Goal: Task Accomplishment & Management: Manage account settings

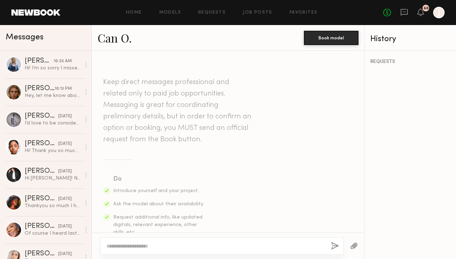
scroll to position [870, 0]
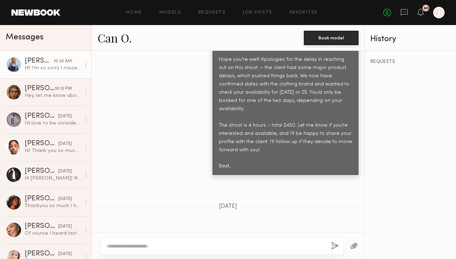
click at [35, 72] on link "[PERSON_NAME] 10:26 AM Hi! I’m so sorry I missed this message. If there are any…" at bounding box center [45, 64] width 91 height 27
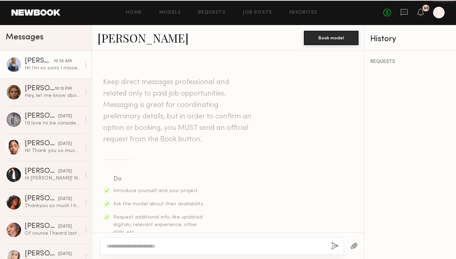
scroll to position [308, 0]
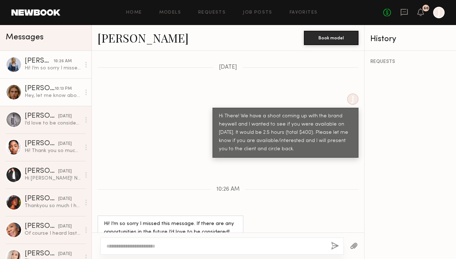
click at [41, 95] on div "Hey, let me know about the shoot, would love to do it on the 25th!" at bounding box center [53, 95] width 56 height 7
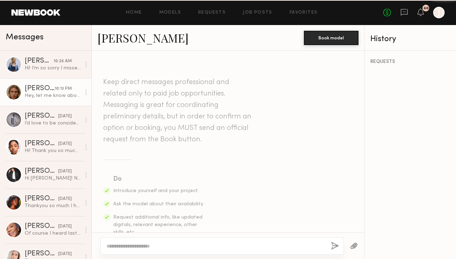
scroll to position [515, 0]
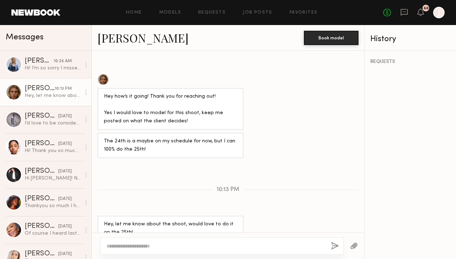
click at [136, 240] on div at bounding box center [222, 245] width 244 height 17
click at [136, 243] on textarea at bounding box center [215, 245] width 219 height 7
drag, startPoint x: 297, startPoint y: 245, endPoint x: 99, endPoint y: 245, distance: 197.9
click at [99, 245] on div "**********" at bounding box center [228, 245] width 272 height 26
type textarea "**********"
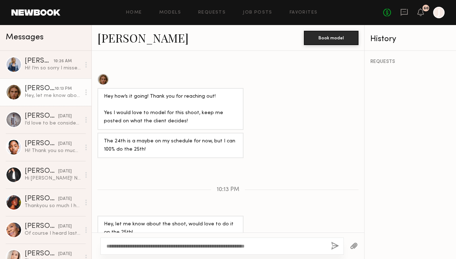
click at [334, 245] on button "button" at bounding box center [335, 245] width 8 height 9
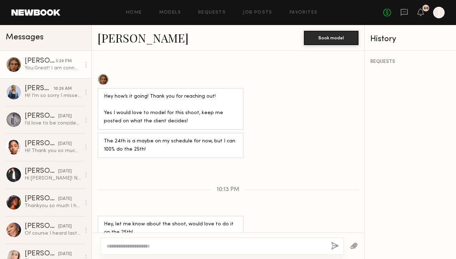
scroll to position [652, 0]
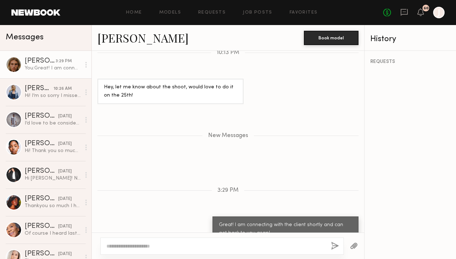
click at [118, 39] on link "Neil M." at bounding box center [142, 37] width 91 height 15
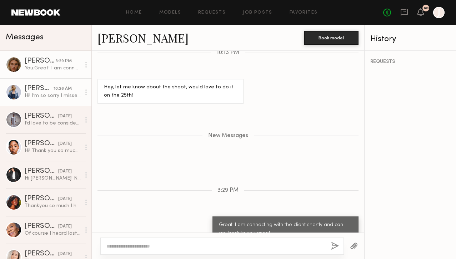
click at [54, 93] on div "Hi! I’m so sorry I missed this message. If there are any opportunities in the f…" at bounding box center [53, 95] width 56 height 7
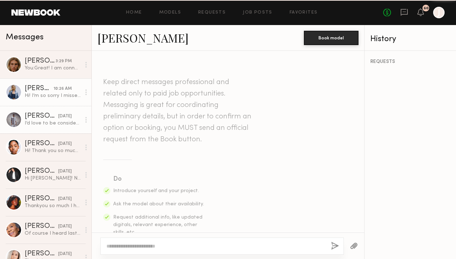
scroll to position [308, 0]
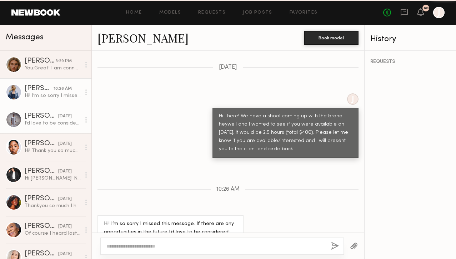
click at [47, 124] on div "I’d love to be considered for the project! I’m available both days. Thank you f…" at bounding box center [53, 123] width 56 height 7
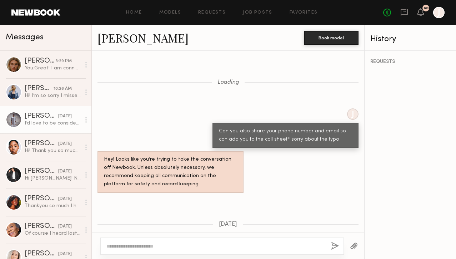
scroll to position [804, 0]
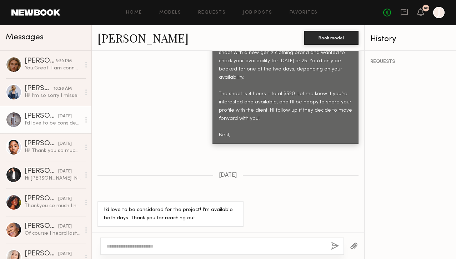
click at [158, 245] on textarea at bounding box center [215, 245] width 219 height 7
click at [144, 246] on textarea at bounding box center [215, 245] width 219 height 7
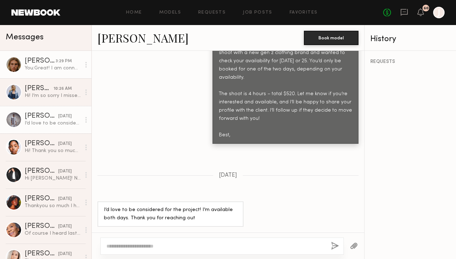
click at [47, 71] on link "Neil M. 3:29 PM You: Great! I am connecting with the client shortly and can get…" at bounding box center [45, 64] width 91 height 27
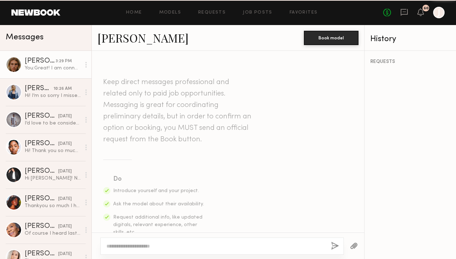
scroll to position [597, 0]
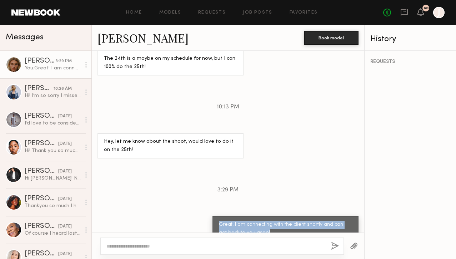
copy div "Great! I am connecting with the client shortly and can get back to you asap!"
drag, startPoint x: 270, startPoint y: 218, endPoint x: 208, endPoint y: 211, distance: 61.8
click at [208, 216] on div "Great! I am connecting with the client shortly and can get back to you asap!" at bounding box center [228, 228] width 272 height 25
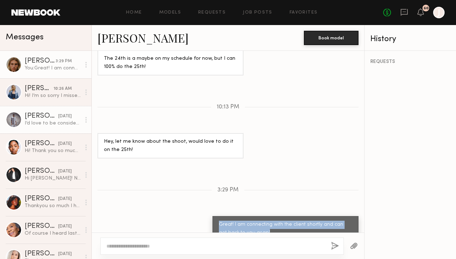
click at [59, 120] on div "I’d love to be considered for the project! I’m available both days. Thank you f…" at bounding box center [53, 123] width 56 height 7
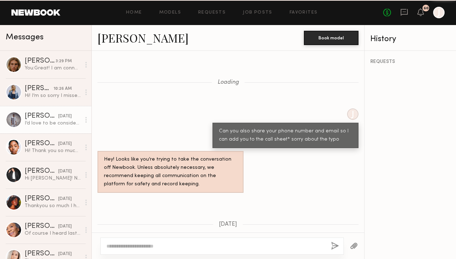
scroll to position [804, 0]
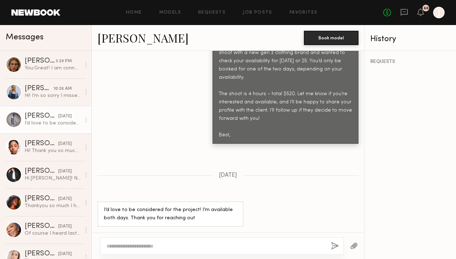
click at [129, 245] on textarea at bounding box center [215, 245] width 219 height 7
type textarea "**********"
click at [335, 246] on button "button" at bounding box center [335, 245] width 8 height 9
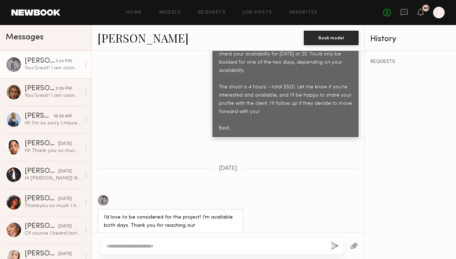
scroll to position [955, 0]
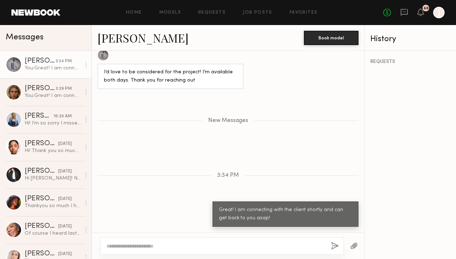
click at [331, 241] on button "button" at bounding box center [335, 245] width 8 height 9
click at [136, 249] on textarea at bounding box center [215, 245] width 219 height 7
type textarea "**********"
click at [337, 243] on button "button" at bounding box center [335, 245] width 8 height 9
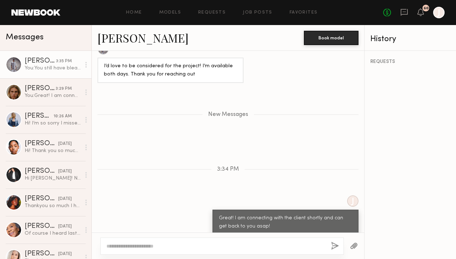
scroll to position [989, 0]
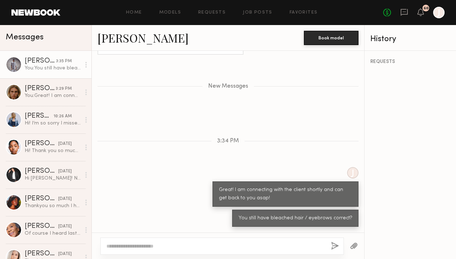
click at [119, 39] on link "[PERSON_NAME]" at bounding box center [142, 37] width 91 height 15
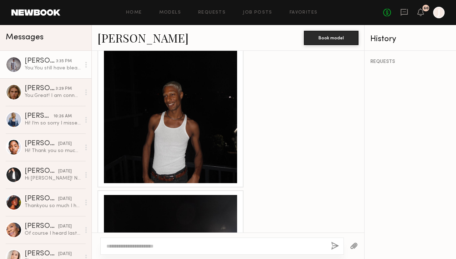
scroll to position [210, 0]
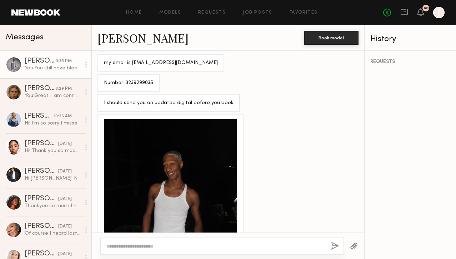
click at [202, 155] on div at bounding box center [170, 185] width 133 height 133
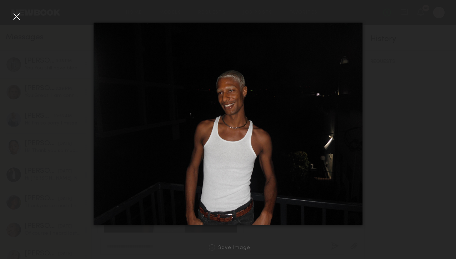
click at [13, 17] on div at bounding box center [16, 16] width 11 height 11
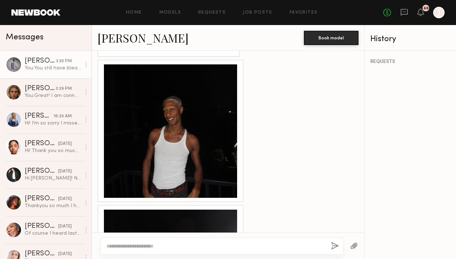
scroll to position [383, 0]
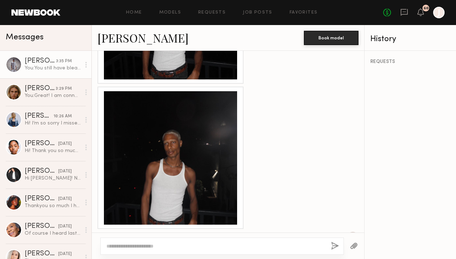
click at [184, 161] on div at bounding box center [170, 157] width 133 height 133
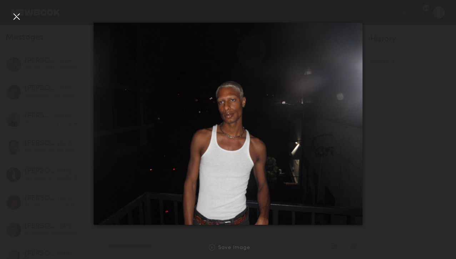
click at [18, 16] on div at bounding box center [16, 16] width 11 height 11
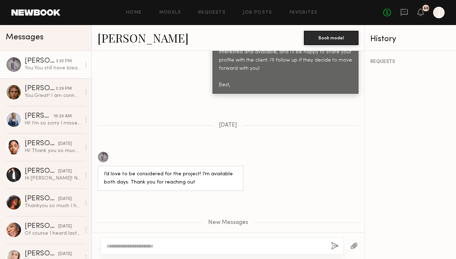
scroll to position [735, 0]
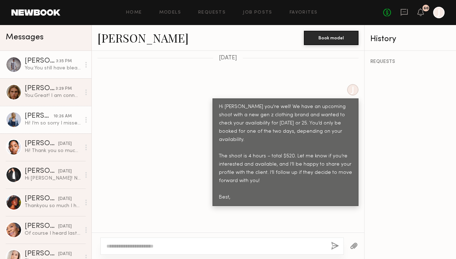
click at [51, 126] on div "Hi! I’m so sorry I missed this message. If there are any opportunities in the f…" at bounding box center [53, 123] width 56 height 7
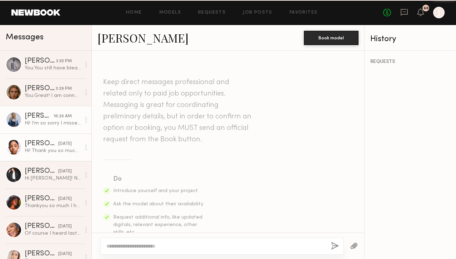
scroll to position [308, 0]
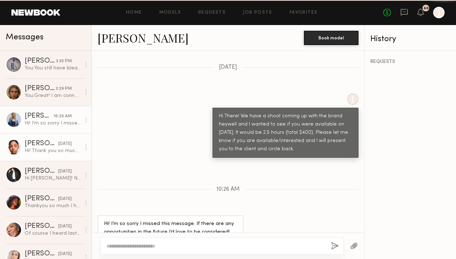
click at [43, 151] on div "Hi! Thank you so much for reaching out. Please remind me will this shoot be in …" at bounding box center [53, 150] width 56 height 7
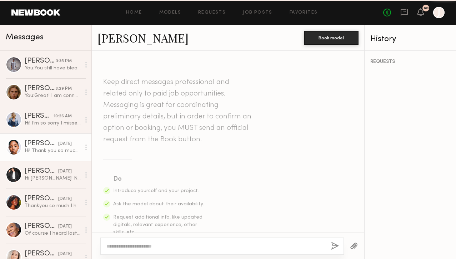
scroll to position [398, 0]
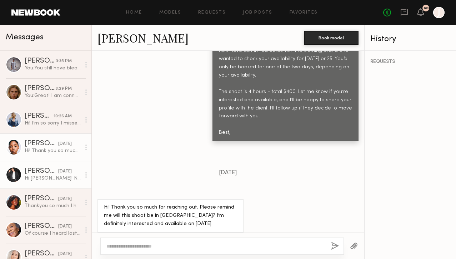
click at [56, 175] on div "Hi Jake! No worries, sounds good. I’m available on either day but preferably Th…" at bounding box center [53, 178] width 56 height 7
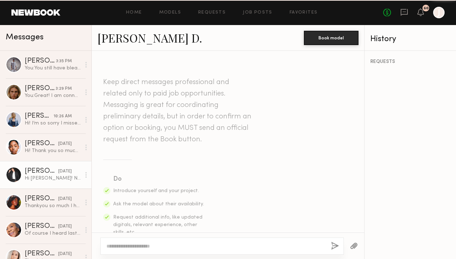
scroll to position [816, 0]
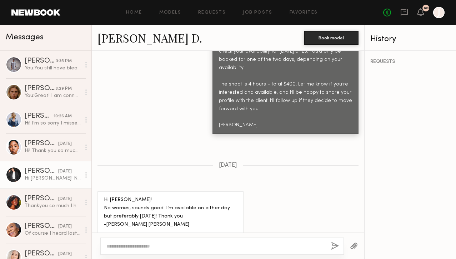
click at [156, 245] on textarea at bounding box center [215, 245] width 219 height 7
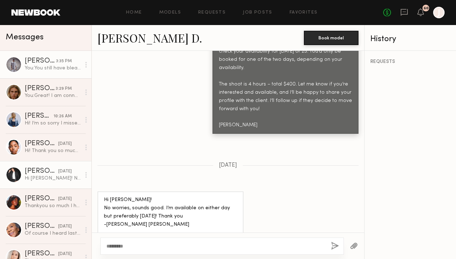
type textarea "*********"
click at [31, 67] on div "You: You still have bleached hair / eyebrows correct?" at bounding box center [53, 68] width 56 height 7
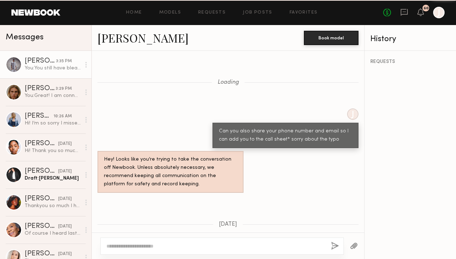
scroll to position [935, 0]
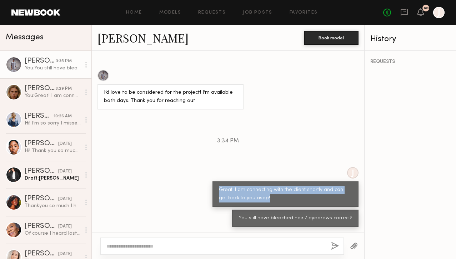
copy div "Great! I am connecting with the client shortly and can get back to you asap!"
drag, startPoint x: 217, startPoint y: 191, endPoint x: 268, endPoint y: 200, distance: 51.9
click at [268, 201] on div "Great! I am connecting with the client shortly and can get back to you asap!" at bounding box center [285, 193] width 146 height 25
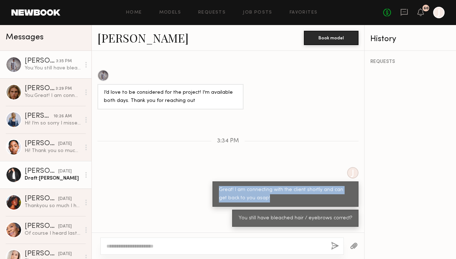
click at [58, 172] on div "09/19/2025" at bounding box center [65, 171] width 14 height 7
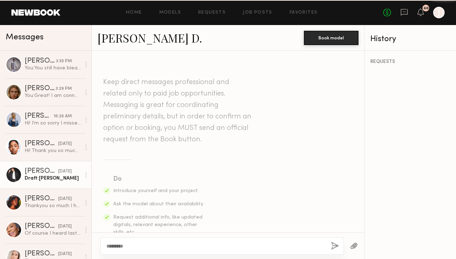
scroll to position [816, 0]
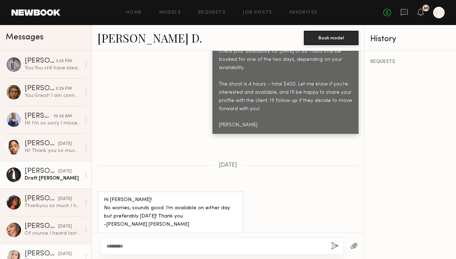
drag, startPoint x: 139, startPoint y: 245, endPoint x: 87, endPoint y: 244, distance: 52.1
click at [86, 245] on div "Messages Jordan T. 3:35 PM You: You still have bleached hair / eyebrows correct…" at bounding box center [228, 142] width 456 height 234
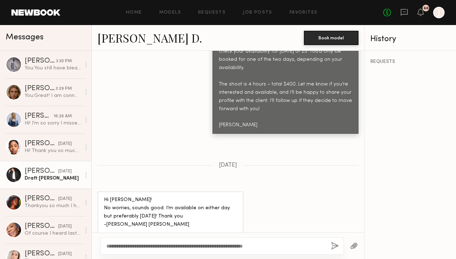
type textarea "**********"
click at [337, 245] on button "button" at bounding box center [335, 245] width 8 height 9
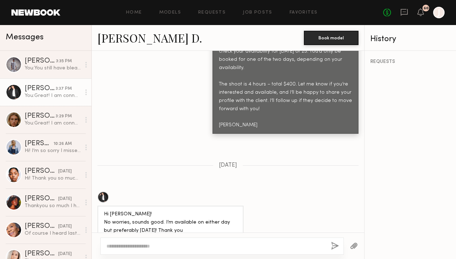
scroll to position [967, 0]
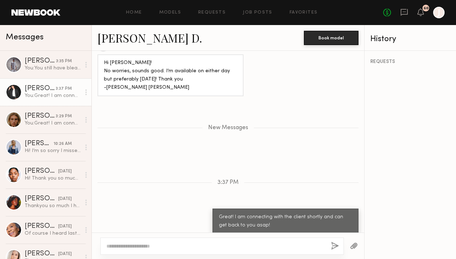
click at [118, 39] on link "[PERSON_NAME] D." at bounding box center [149, 37] width 105 height 15
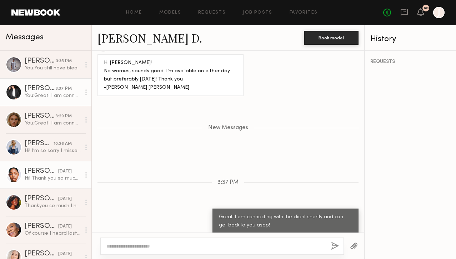
scroll to position [34, 0]
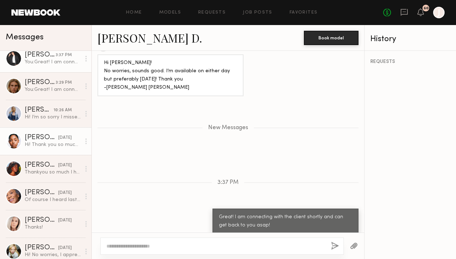
click at [58, 139] on div "09/19/2025" at bounding box center [65, 137] width 14 height 7
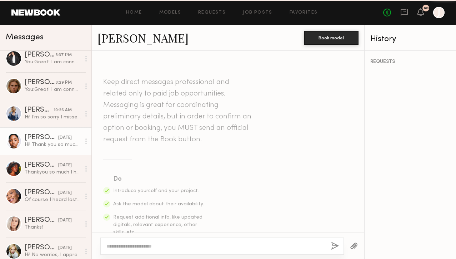
scroll to position [398, 0]
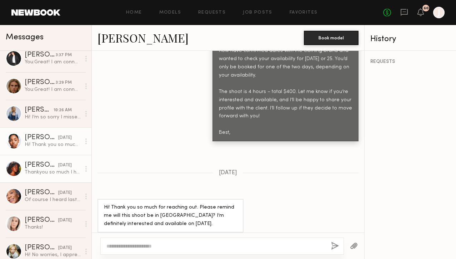
click at [45, 169] on div "Thankyou so much I had so much fun shooting today! Please keep me updated for a…" at bounding box center [53, 172] width 56 height 7
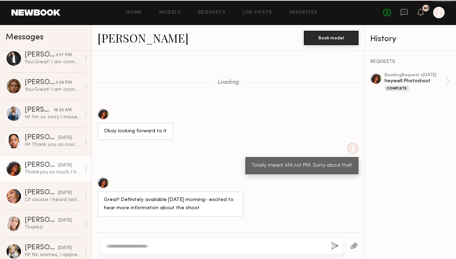
scroll to position [389, 0]
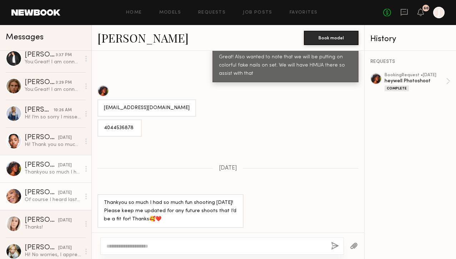
click at [50, 199] on div "Of course I heard last minute the shoot was yesterday and could not get back to…" at bounding box center [53, 199] width 56 height 7
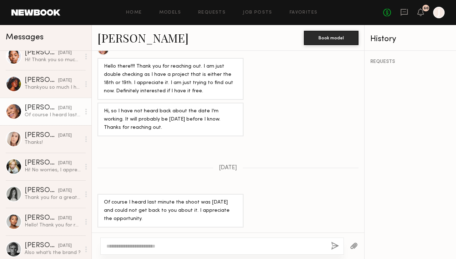
scroll to position [119, 0]
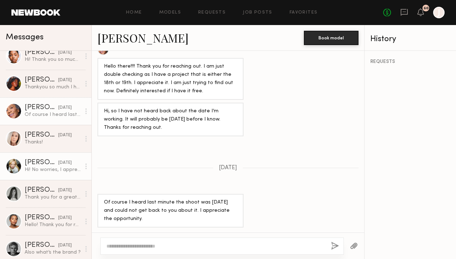
click at [50, 166] on div "Hi! No worries, I appreciate the follow up. Unfortunately I’ll be out of town f…" at bounding box center [53, 169] width 56 height 7
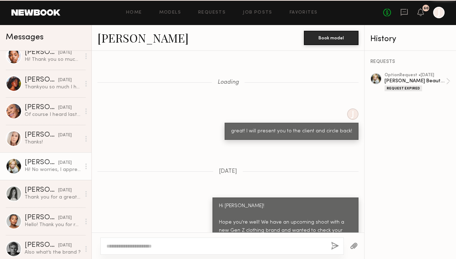
scroll to position [1049, 0]
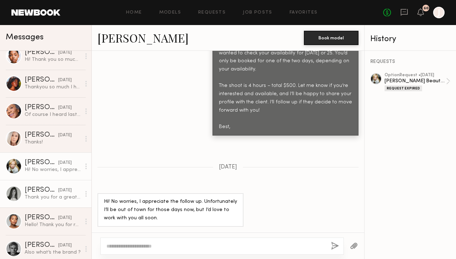
click at [58, 191] on div "09/19/2025" at bounding box center [65, 190] width 14 height 7
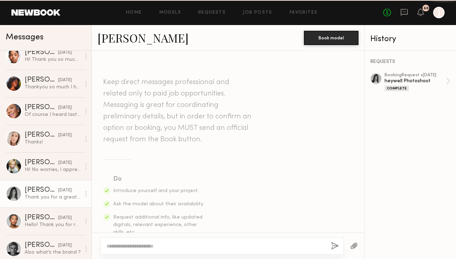
scroll to position [749, 0]
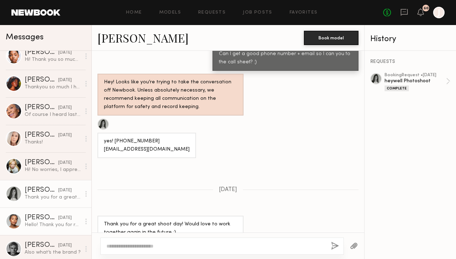
click at [52, 222] on div "Hello! Thank you for reaching back out, I appreciate it! I am definitely intere…" at bounding box center [53, 224] width 56 height 7
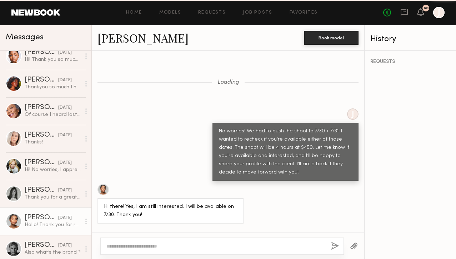
scroll to position [880, 0]
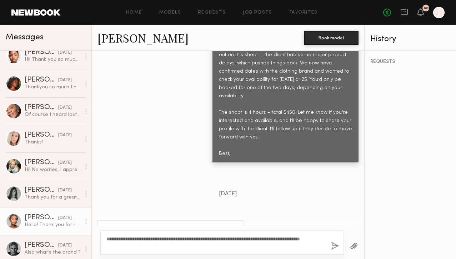
drag, startPoint x: 187, startPoint y: 238, endPoint x: 171, endPoint y: 238, distance: 15.7
click at [171, 238] on textarea "**********" at bounding box center [215, 242] width 219 height 14
type textarea "**********"
click at [333, 243] on button "button" at bounding box center [335, 245] width 8 height 9
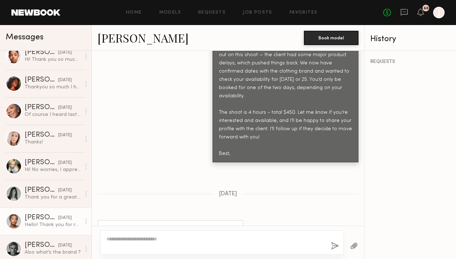
scroll to position [0, 0]
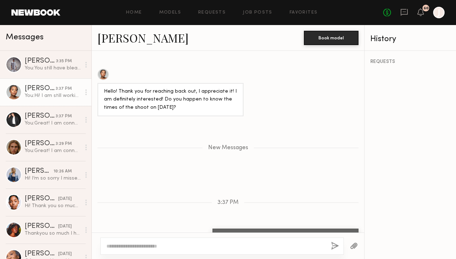
click at [131, 39] on link "[PERSON_NAME]" at bounding box center [142, 37] width 91 height 15
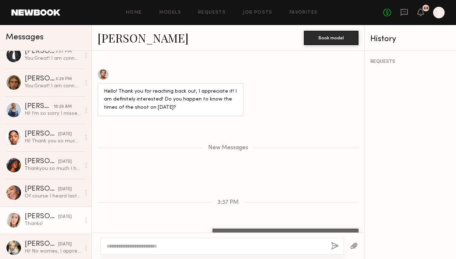
scroll to position [141, 0]
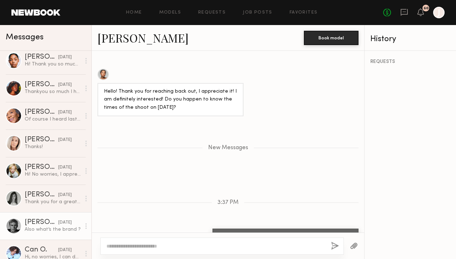
click at [46, 216] on link "Hayden B. 09/19/2025 Also what’s the brand ?" at bounding box center [45, 225] width 91 height 27
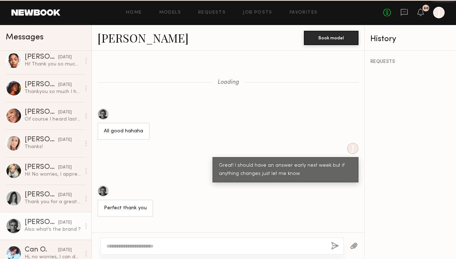
scroll to position [517, 0]
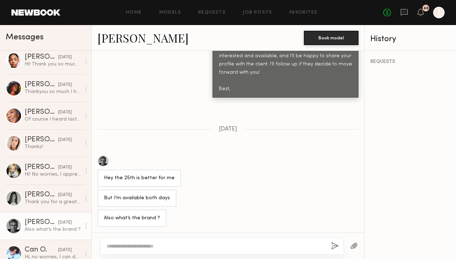
click at [136, 246] on textarea at bounding box center [215, 245] width 219 height 7
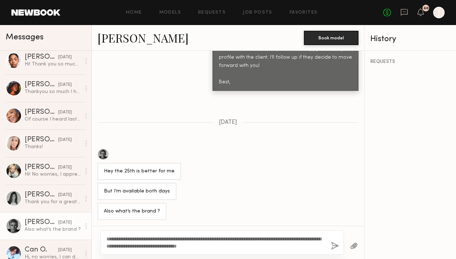
type textarea "**********"
click at [335, 242] on button "button" at bounding box center [335, 245] width 8 height 9
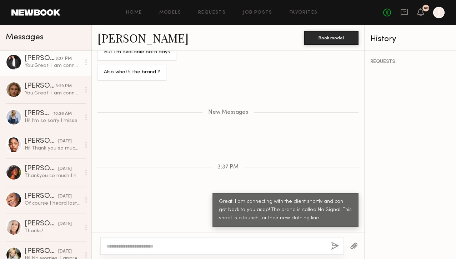
scroll to position [85, 0]
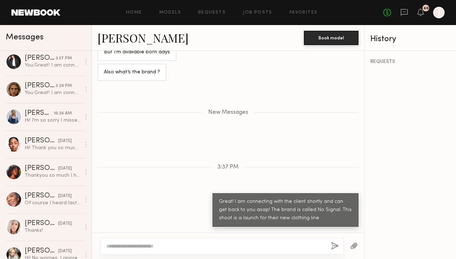
click at [135, 38] on link "[PERSON_NAME]" at bounding box center [142, 37] width 91 height 15
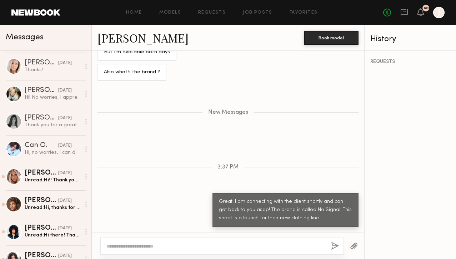
scroll to position [247, 0]
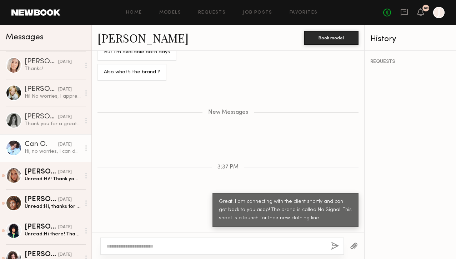
click at [59, 155] on link "Can O. 09/19/2025 Hi, no worries, I can do 25th I’m available and interested, w…" at bounding box center [45, 147] width 91 height 27
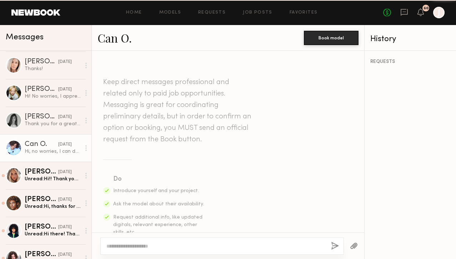
scroll to position [870, 0]
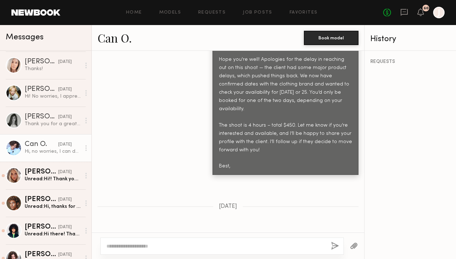
click at [149, 245] on textarea at bounding box center [215, 245] width 219 height 7
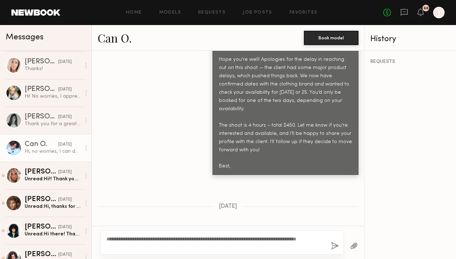
type textarea "**********"
click at [337, 243] on button "button" at bounding box center [335, 245] width 8 height 9
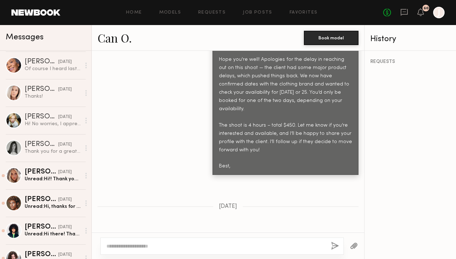
scroll to position [0, 0]
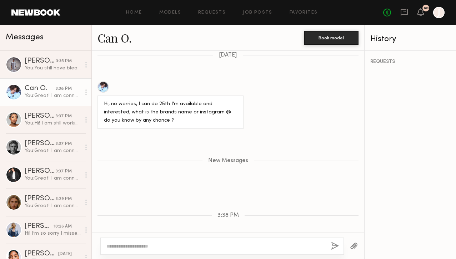
click at [110, 42] on link "Can O." at bounding box center [114, 37] width 34 height 15
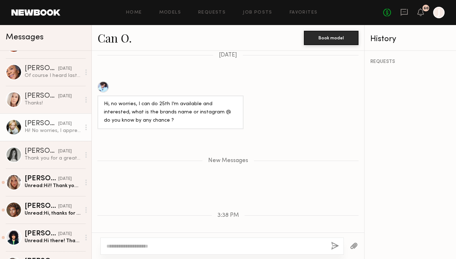
scroll to position [241, 0]
click at [47, 126] on div "Hi! No worries, I appreciate the follow up. Unfortunately I’ll be out of town f…" at bounding box center [53, 129] width 56 height 7
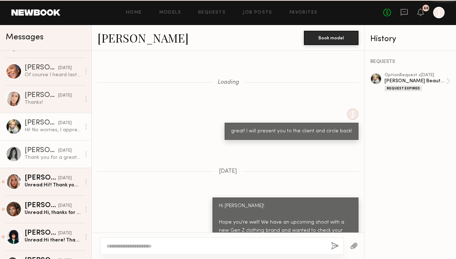
scroll to position [1049, 0]
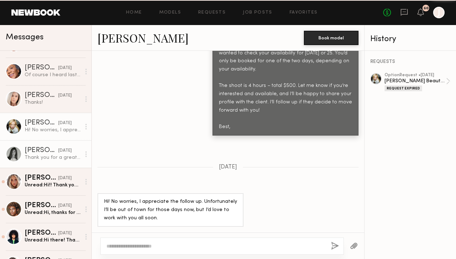
click at [46, 154] on div "Tayler C." at bounding box center [42, 150] width 34 height 7
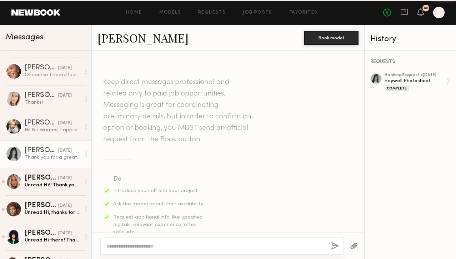
scroll to position [749, 0]
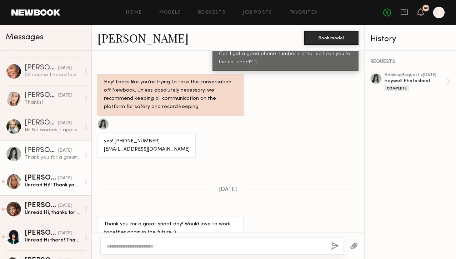
click at [47, 178] on div "Allea S." at bounding box center [42, 177] width 34 height 7
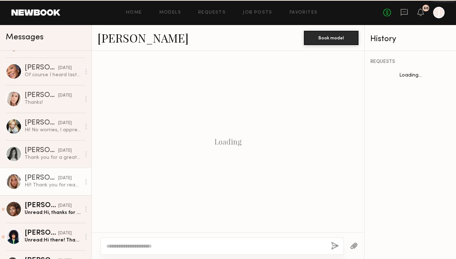
scroll to position [496, 0]
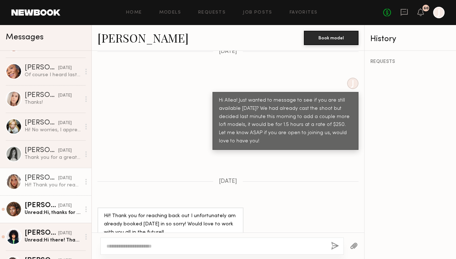
click at [58, 206] on div "09/19/2025" at bounding box center [65, 205] width 14 height 7
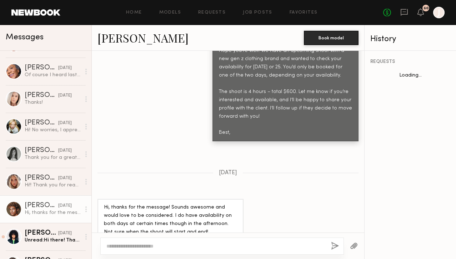
scroll to position [244, 0]
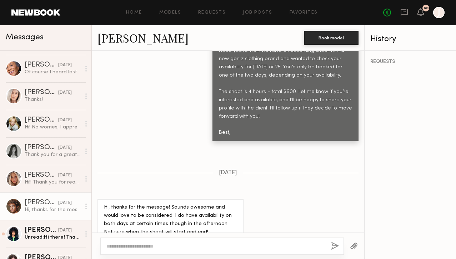
click at [145, 244] on textarea at bounding box center [215, 245] width 219 height 7
type textarea "**********"
click at [124, 41] on link "[PERSON_NAME]" at bounding box center [142, 37] width 91 height 15
click at [337, 249] on button "button" at bounding box center [335, 245] width 8 height 9
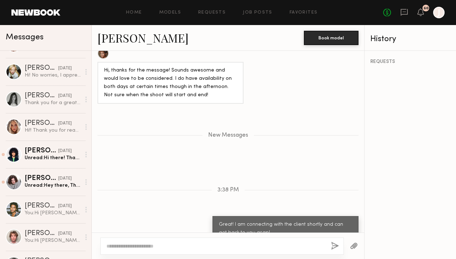
scroll to position [325, 0]
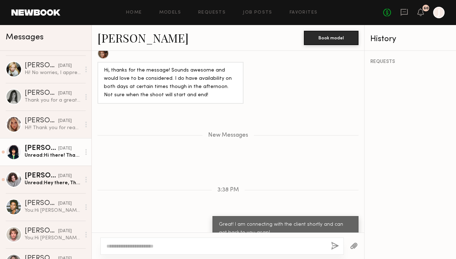
click at [58, 146] on div "09/19/2025" at bounding box center [65, 148] width 14 height 7
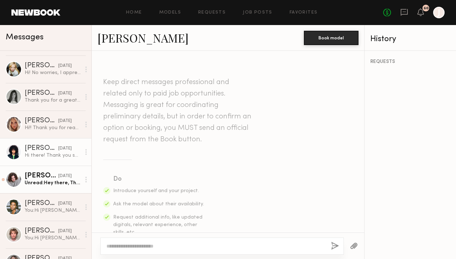
scroll to position [1017, 0]
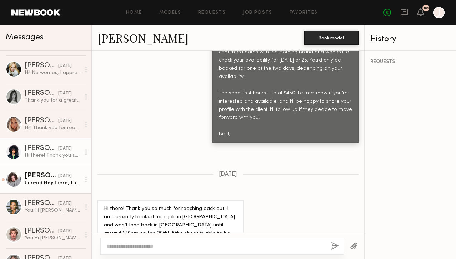
click at [45, 180] on div "Unread: Hey there, Thanks for reaching out and no worries on the delay. Would b…" at bounding box center [53, 182] width 56 height 7
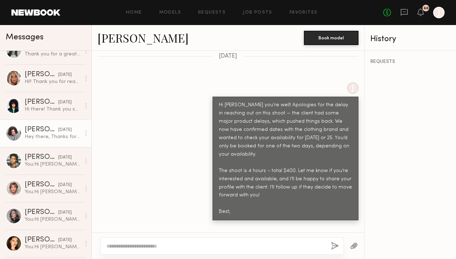
scroll to position [372, 0]
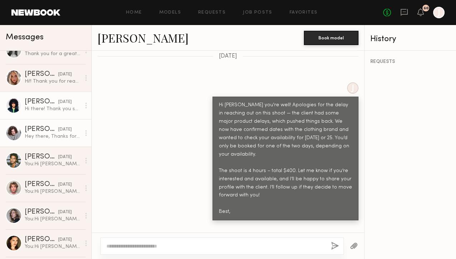
click at [54, 105] on div "Hi there! Thank you so much for reaching back out! I am currently booked for a …" at bounding box center [53, 108] width 56 height 7
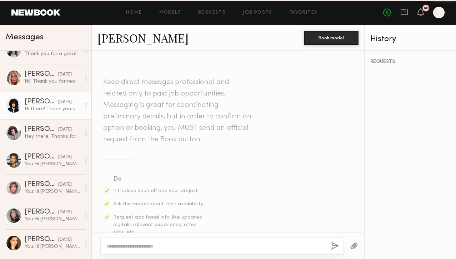
scroll to position [1017, 0]
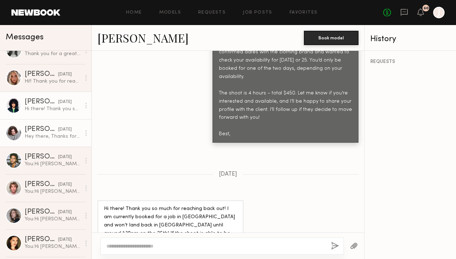
click at [49, 137] on div "Hey there, Thanks for reaching out and no worries on the delay. Would be happy …" at bounding box center [53, 136] width 56 height 7
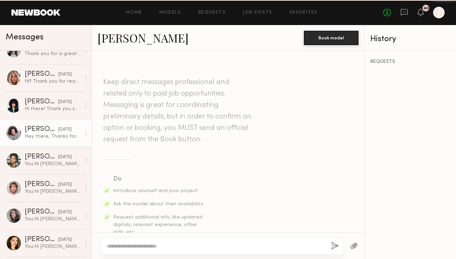
scroll to position [480, 0]
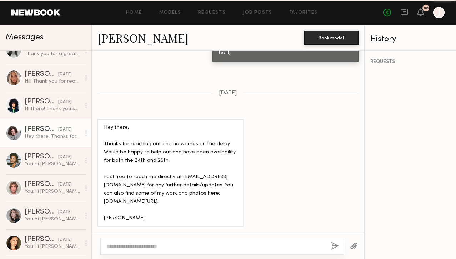
click at [116, 40] on link "Mitchell H." at bounding box center [142, 37] width 91 height 15
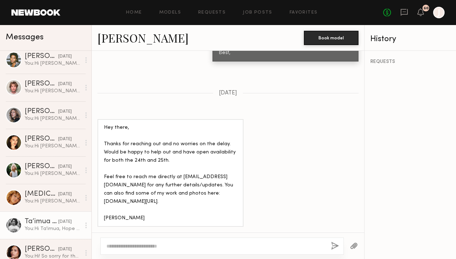
scroll to position [545, 0]
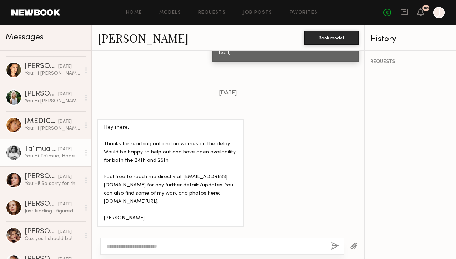
click at [46, 156] on div "You: Hi Ta'imua, Hope you're well! Apologies for the delay in reaching out on t…" at bounding box center [53, 155] width 56 height 7
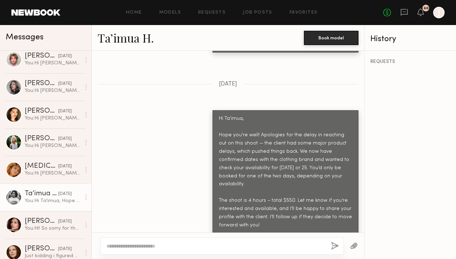
scroll to position [491, 0]
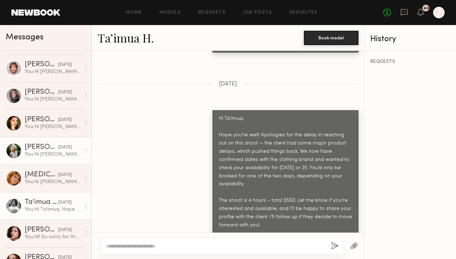
click at [47, 147] on div "Foster M." at bounding box center [42, 147] width 34 height 7
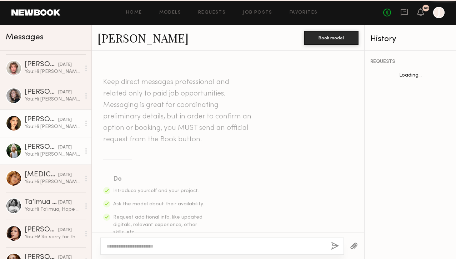
scroll to position [1155, 0]
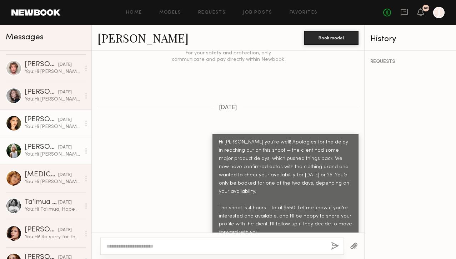
click at [53, 129] on div "You: Hi Daniel, Hope you're well! Apologies for the delay in reaching out on th…" at bounding box center [53, 126] width 56 height 7
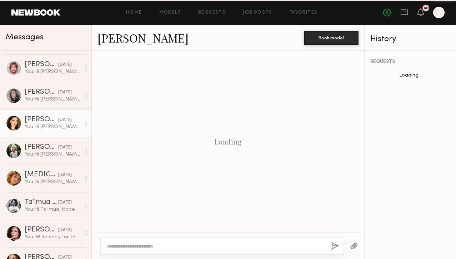
scroll to position [308, 0]
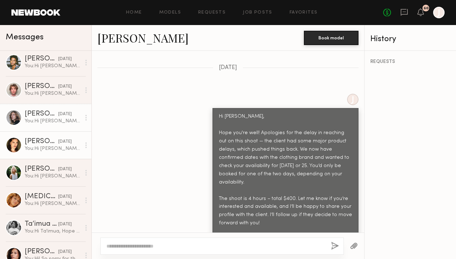
click at [54, 122] on div "You: Hi Bailey, Hope you're well! Apologies for the delay in reaching out on th…" at bounding box center [53, 120] width 56 height 7
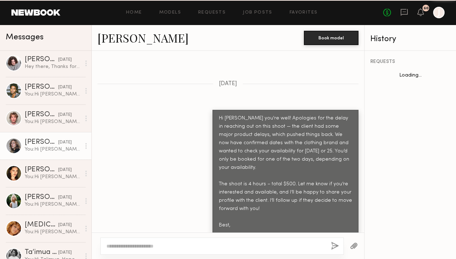
scroll to position [441, 0]
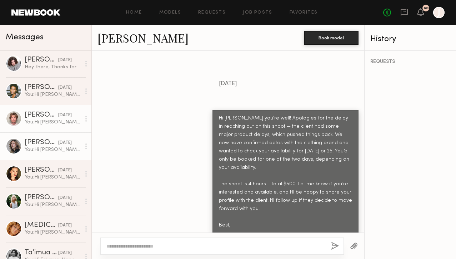
click at [54, 121] on div "You: Hi Logan, Hope you're well! We have an upcoming shoot with a new gen z clo…" at bounding box center [53, 122] width 56 height 7
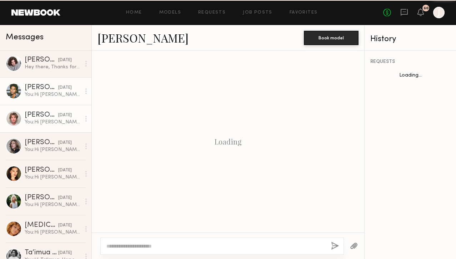
scroll to position [291, 0]
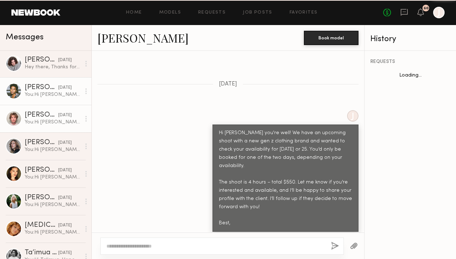
click at [58, 90] on div "09/18/2025" at bounding box center [65, 87] width 14 height 7
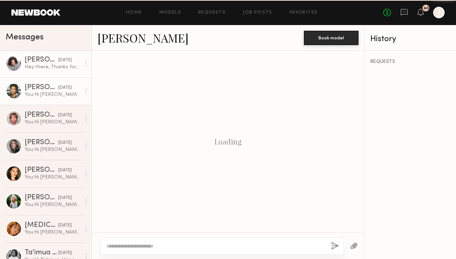
click at [57, 75] on link "Mitchell H. 09/19/2025 Hey there, Thanks for reaching out and no worries on the…" at bounding box center [45, 63] width 91 height 27
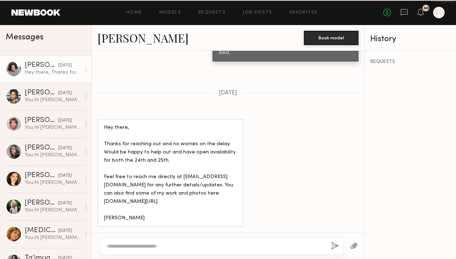
scroll to position [385, 0]
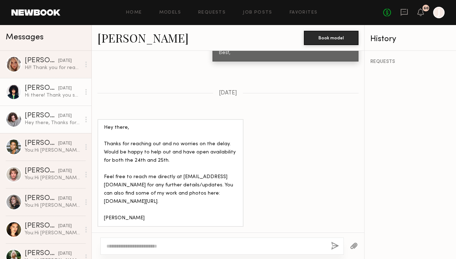
click at [50, 94] on div "Hi there! Thank you so much for reaching back out! I am currently booked for a …" at bounding box center [53, 95] width 56 height 7
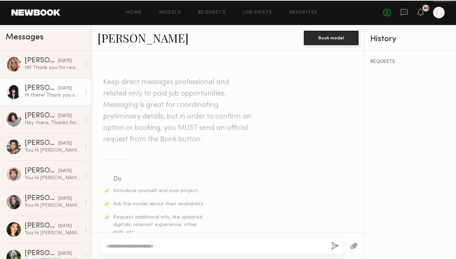
scroll to position [1017, 0]
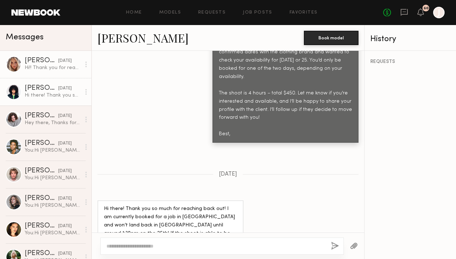
click at [54, 76] on link "Allea S. 09/19/2025 Hi!! Thank you for reaching back out I unfortunately am alr…" at bounding box center [45, 63] width 91 height 27
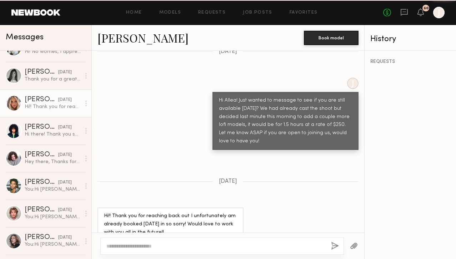
scroll to position [325, 0]
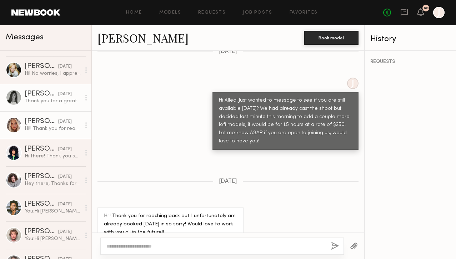
click at [58, 95] on div "09/19/2025" at bounding box center [65, 94] width 14 height 7
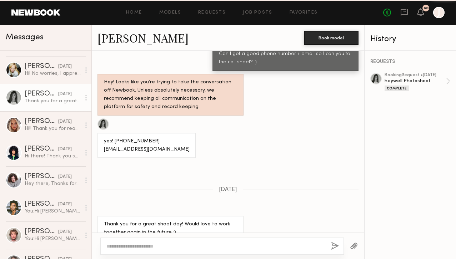
scroll to position [303, 0]
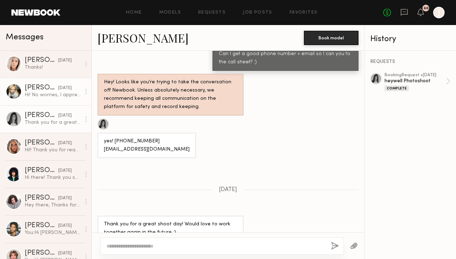
click at [51, 94] on div "Hi! No worries, I appreciate the follow up. Unfortunately I’ll be out of town f…" at bounding box center [53, 94] width 56 height 7
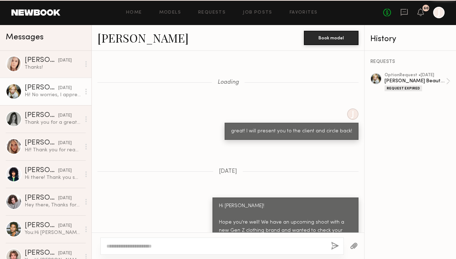
scroll to position [1049, 0]
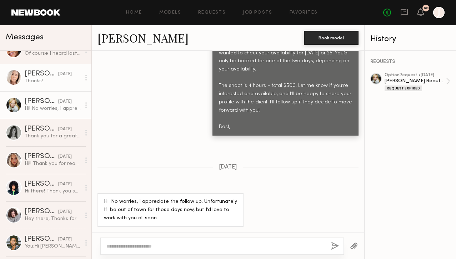
click at [52, 77] on div "Thanks!" at bounding box center [53, 80] width 56 height 7
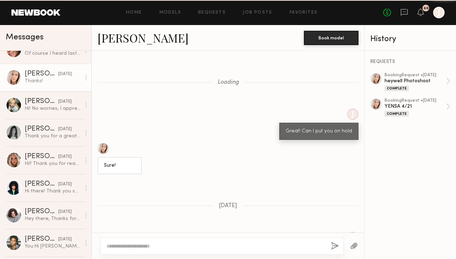
scroll to position [419, 0]
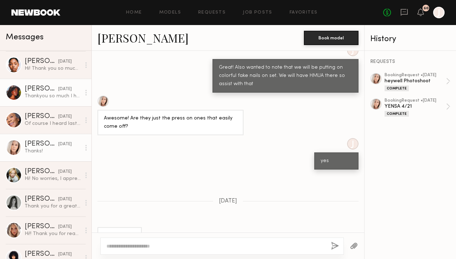
click at [58, 87] on div "09/19/2025" at bounding box center [65, 89] width 14 height 7
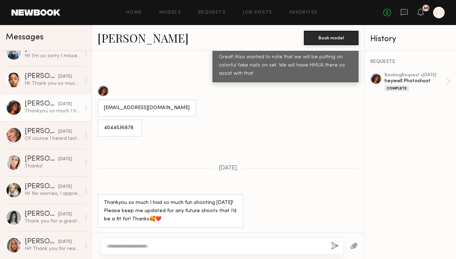
scroll to position [205, 0]
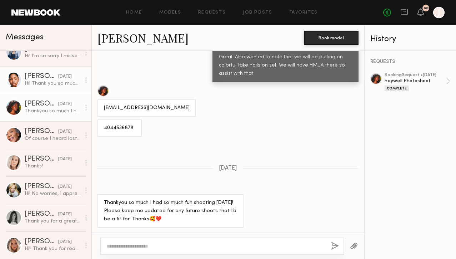
click at [51, 83] on div "Hi! Thank you so much for reaching out. Please remind me will this shoot be in …" at bounding box center [53, 83] width 56 height 7
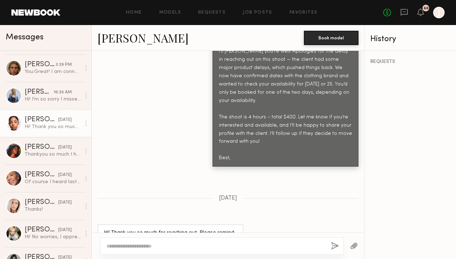
scroll to position [145, 0]
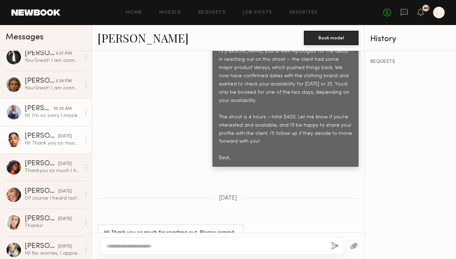
click at [50, 119] on div "Hi! I’m so sorry I missed this message. If there are any opportunities in the f…" at bounding box center [53, 115] width 56 height 7
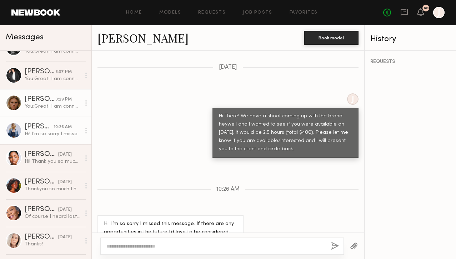
click at [51, 106] on div "You: Great! I am connecting with the client shortly and can get back to you asa…" at bounding box center [53, 106] width 56 height 7
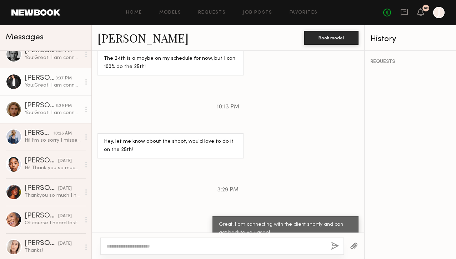
click at [56, 83] on div "You: Great! I am connecting with the client shortly and can get back to you asa…" at bounding box center [53, 85] width 56 height 7
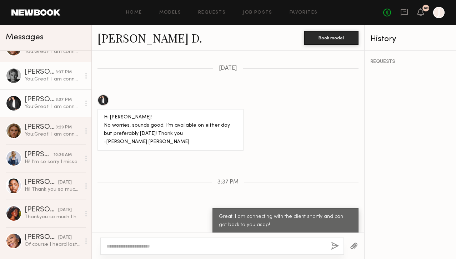
click at [54, 79] on div "You: Great! I am connecting with the client shortly and can get back to you asa…" at bounding box center [53, 79] width 56 height 7
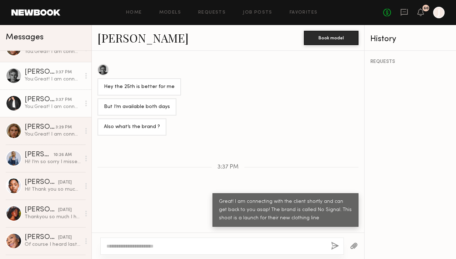
click at [56, 104] on div "You: Great! I am connecting with the client shortly and can get back to you asa…" at bounding box center [53, 106] width 56 height 7
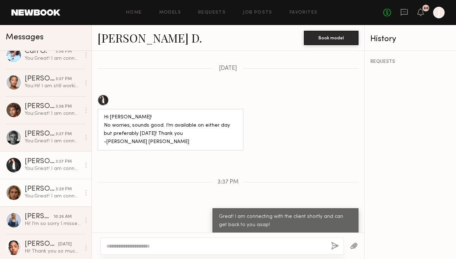
scroll to position [33, 0]
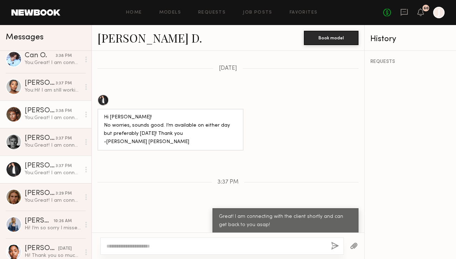
click at [50, 119] on div "You: Great! I am connecting with the client shortly and can get back to you asa…" at bounding box center [53, 117] width 56 height 7
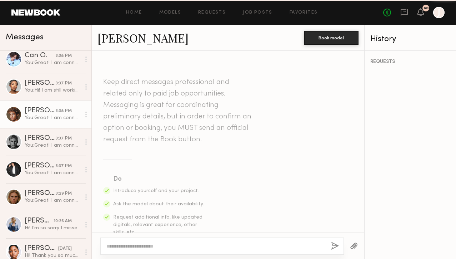
scroll to position [521, 0]
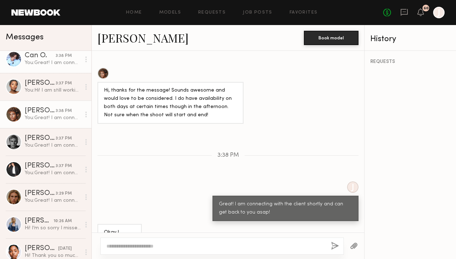
click at [58, 71] on link "Can O. 3:38 PM You: Great! I am connecting with the client shortly and can get …" at bounding box center [45, 58] width 91 height 27
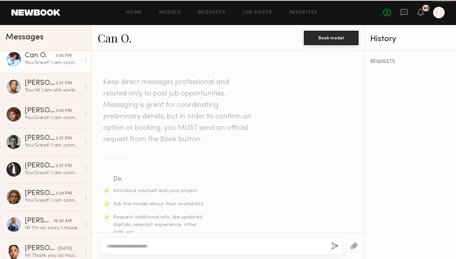
scroll to position [967, 0]
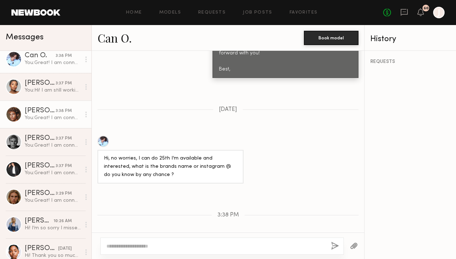
click at [50, 116] on div "You: Great! I am connecting with the client shortly and can get back to you asa…" at bounding box center [53, 117] width 56 height 7
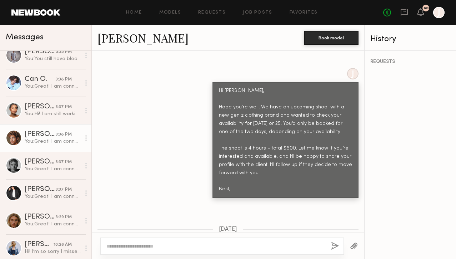
scroll to position [308, 0]
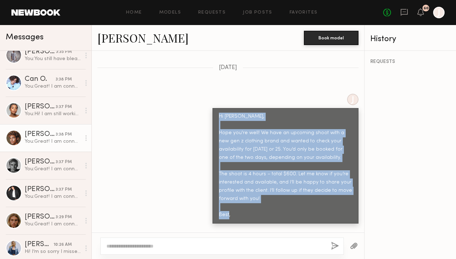
copy div "Hi Andres, Hope you're well! We have an upcoming shoot with a new gen z clothin…"
drag, startPoint x: 218, startPoint y: 102, endPoint x: 261, endPoint y: 200, distance: 106.8
click at [261, 200] on div "Hi Andres, Hope you're well! We have an upcoming shoot with a new gen z clothin…" at bounding box center [285, 165] width 146 height 115
click at [43, 134] on div "[PERSON_NAME]" at bounding box center [40, 134] width 31 height 7
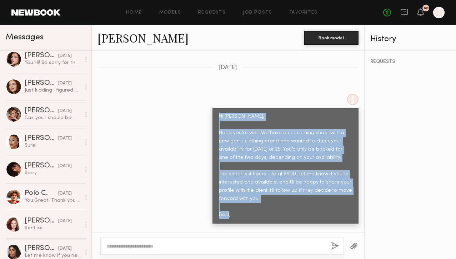
scroll to position [764, 0]
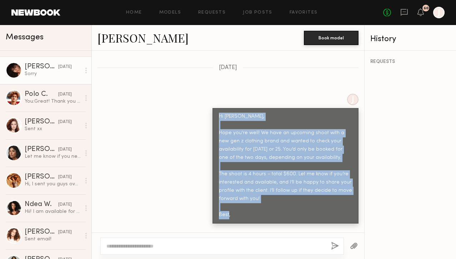
click at [49, 78] on link "Ágatha F. 09/18/2025 Sorry" at bounding box center [45, 69] width 91 height 27
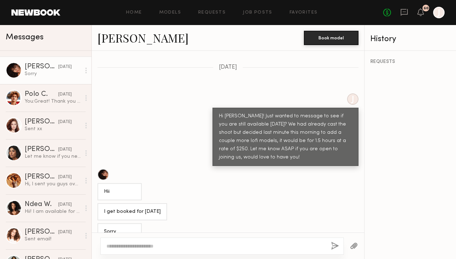
scroll to position [544, 0]
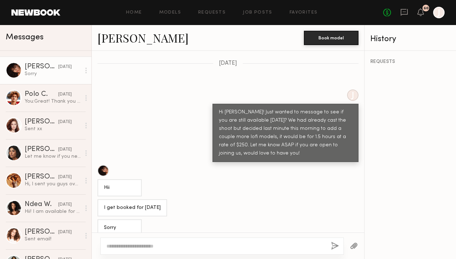
click at [128, 42] on link "[PERSON_NAME]" at bounding box center [142, 37] width 91 height 15
click at [150, 247] on textarea at bounding box center [215, 245] width 219 height 7
type textarea "**********"
click at [333, 242] on button "button" at bounding box center [335, 245] width 8 height 9
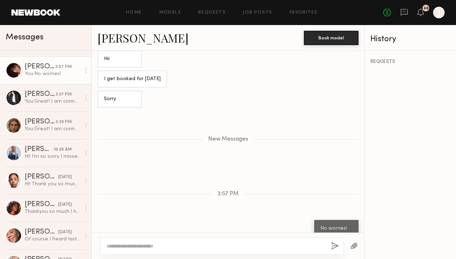
click at [178, 242] on textarea at bounding box center [215, 245] width 219 height 7
paste textarea "**********"
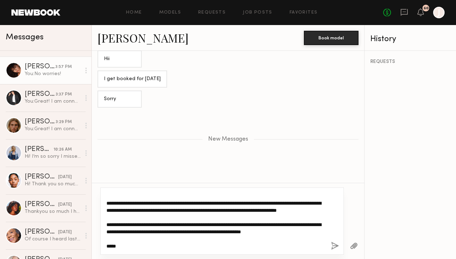
scroll to position [0, 0]
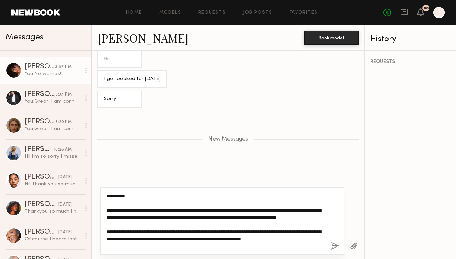
drag, startPoint x: 148, startPoint y: 210, endPoint x: 104, endPoint y: 185, distance: 50.7
click at [104, 185] on div "**********" at bounding box center [228, 220] width 272 height 76
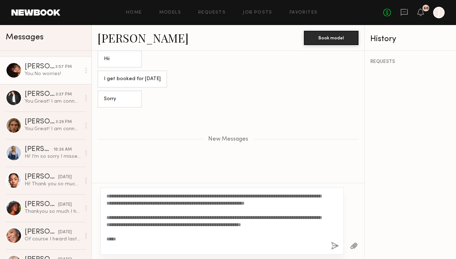
click at [130, 43] on link "[PERSON_NAME]" at bounding box center [142, 37] width 91 height 15
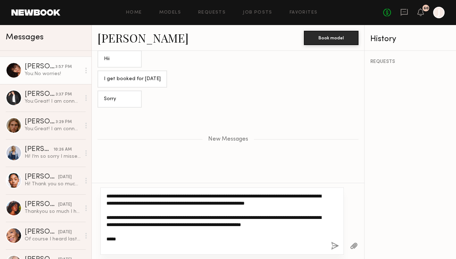
click at [172, 224] on textarea "**********" at bounding box center [215, 220] width 219 height 57
drag, startPoint x: 121, startPoint y: 245, endPoint x: 107, endPoint y: 245, distance: 14.3
click at [106, 245] on textarea "**********" at bounding box center [215, 220] width 219 height 57
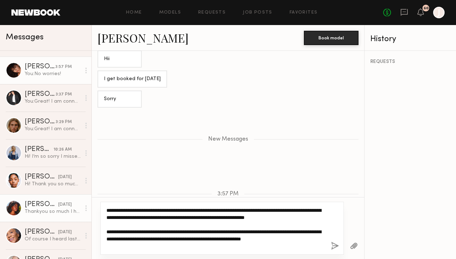
drag, startPoint x: 324, startPoint y: 245, endPoint x: 84, endPoint y: 199, distance: 244.4
click at [84, 198] on div "Messages Jordan T. 3:35 PM You: You still have bleached hair / eyebrows correct…" at bounding box center [228, 142] width 456 height 234
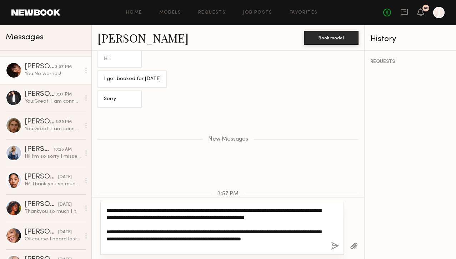
type textarea "**********"
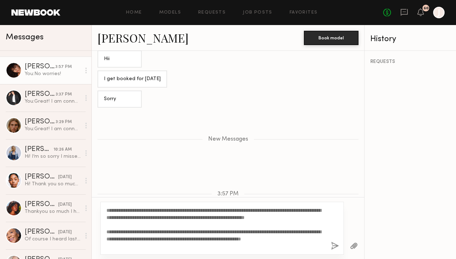
click at [335, 246] on button "button" at bounding box center [335, 245] width 8 height 9
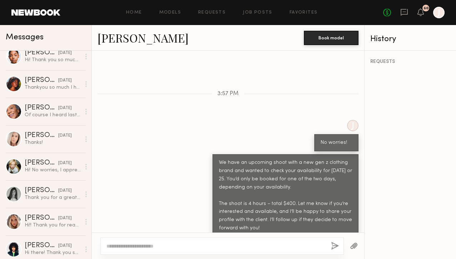
scroll to position [279, 0]
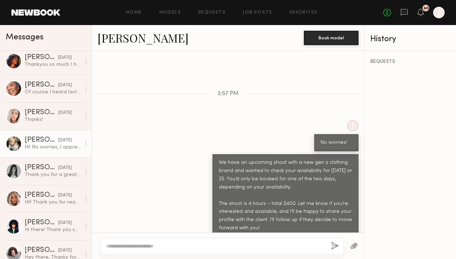
click at [57, 150] on link "Renna P. 09/19/2025 Hi! No worries, I appreciate the follow up. Unfortunately I…" at bounding box center [45, 143] width 91 height 27
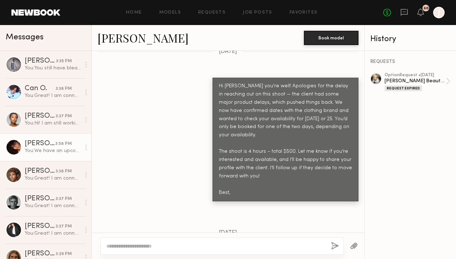
click at [46, 146] on div "[PERSON_NAME]" at bounding box center [40, 143] width 31 height 7
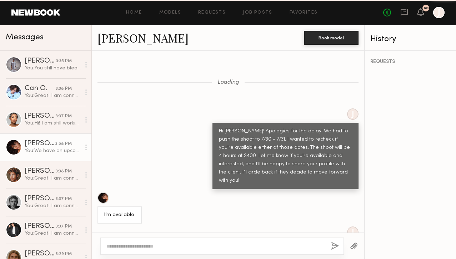
scroll to position [718, 0]
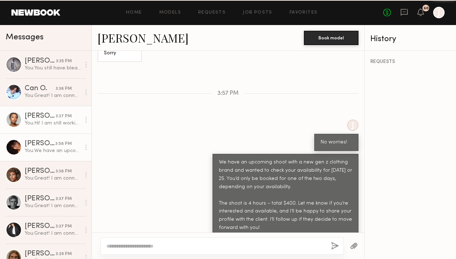
click at [47, 124] on div "You: Hi! I am still working on that. I am connecting with the client shortly an…" at bounding box center [53, 123] width 56 height 7
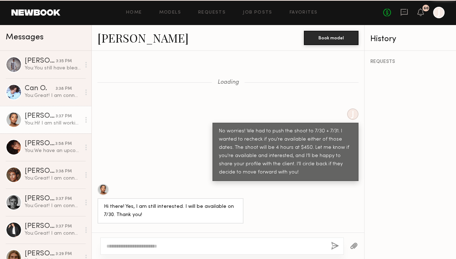
scroll to position [1011, 0]
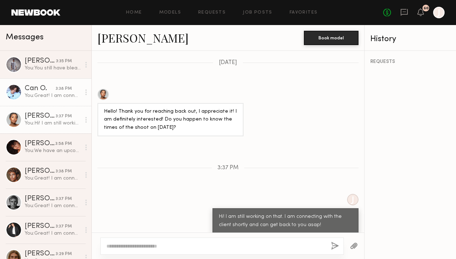
click at [56, 99] on link "Can O. 3:38 PM You: Great! I am connecting with the client shortly and can get …" at bounding box center [45, 91] width 91 height 27
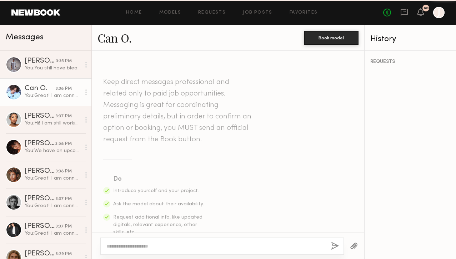
scroll to position [967, 0]
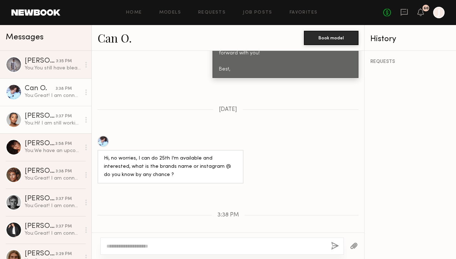
click at [57, 121] on div "You: Hi! I am still working on that. I am connecting with the client shortly an…" at bounding box center [53, 123] width 56 height 7
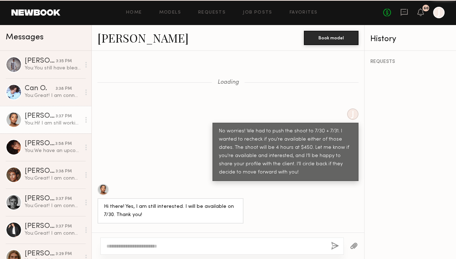
scroll to position [1011, 0]
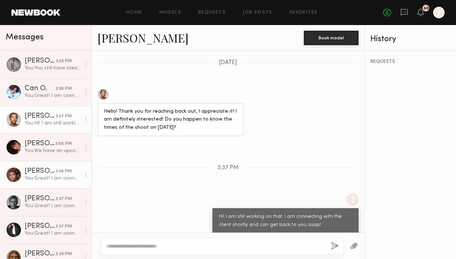
click at [39, 170] on div "[PERSON_NAME]" at bounding box center [40, 170] width 31 height 7
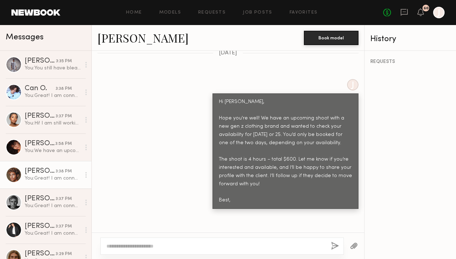
scroll to position [335, 0]
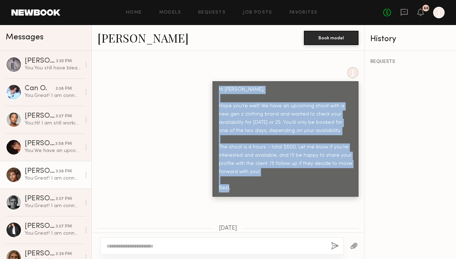
drag, startPoint x: 219, startPoint y: 75, endPoint x: 250, endPoint y: 174, distance: 103.8
click at [250, 174] on div "Hi Andres, Hope you're well! We have an upcoming shoot with a new gen z clothin…" at bounding box center [285, 139] width 133 height 106
copy div "Hi Andres, Hope you're well! We have an upcoming shoot with a new gen z clothin…"
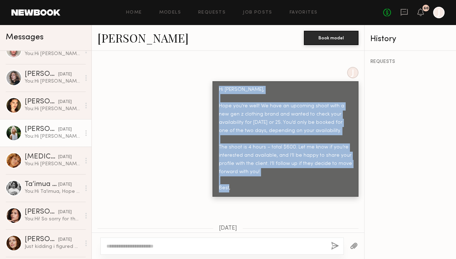
click at [47, 130] on div "Foster M." at bounding box center [42, 129] width 34 height 7
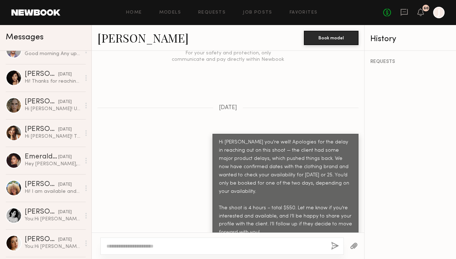
scroll to position [1087, 0]
click at [172, 11] on link "Models" at bounding box center [170, 12] width 22 height 5
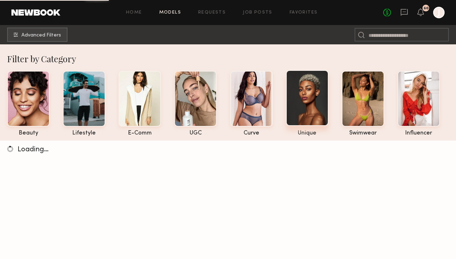
click at [314, 103] on div at bounding box center [307, 98] width 42 height 56
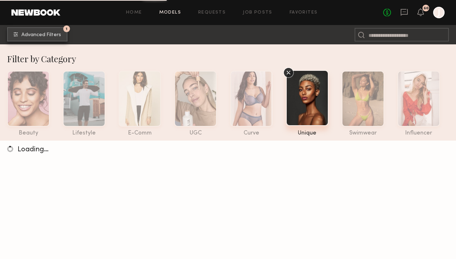
click at [46, 37] on button "1 Advanced Filters" at bounding box center [37, 34] width 60 height 14
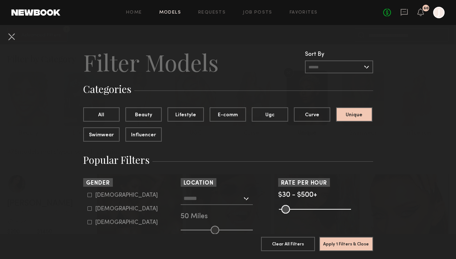
click at [222, 199] on input "text" at bounding box center [213, 198] width 59 height 12
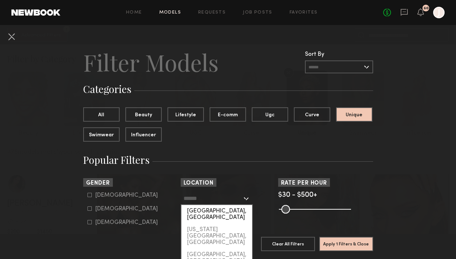
click at [219, 209] on div "Los Angeles, CA" at bounding box center [216, 214] width 71 height 19
type input "**********"
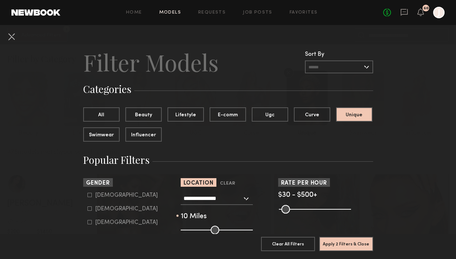
drag, startPoint x: 212, startPoint y: 232, endPoint x: 189, endPoint y: 231, distance: 22.9
type input "**"
click at [189, 231] on input "range" at bounding box center [217, 229] width 72 height 9
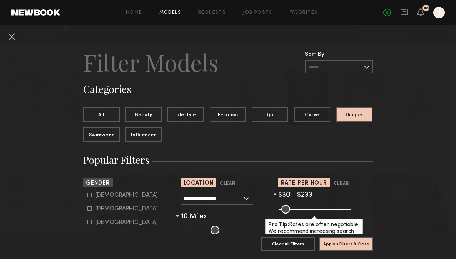
type input "***"
drag, startPoint x: 346, startPoint y: 210, endPoint x: 310, endPoint y: 210, distance: 36.1
click at [310, 210] on input "range" at bounding box center [315, 209] width 72 height 9
click at [91, 207] on icon at bounding box center [89, 208] width 4 height 4
type input "**"
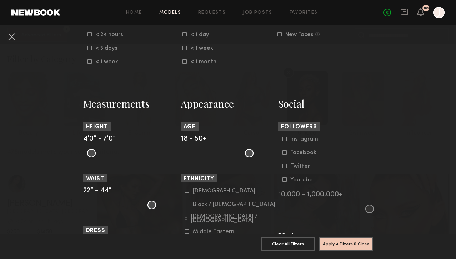
scroll to position [340, 0]
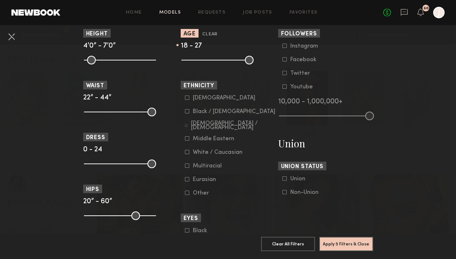
drag, startPoint x: 251, startPoint y: 60, endPoint x: 202, endPoint y: 60, distance: 49.3
type input "**"
click at [203, 60] on input "range" at bounding box center [217, 60] width 72 height 9
click at [327, 239] on button "Apply 5 Filters & Close" at bounding box center [346, 243] width 54 height 14
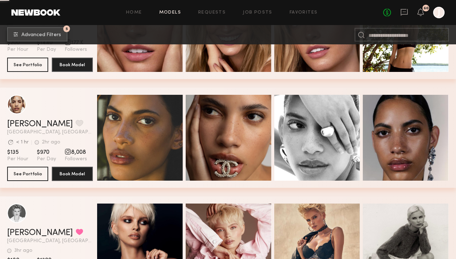
scroll to position [959, 0]
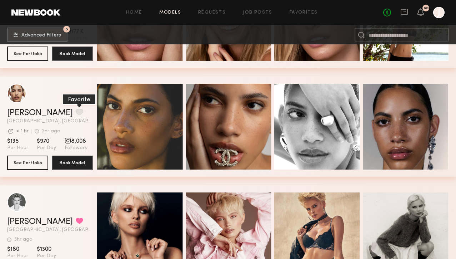
click at [76, 112] on button "grid" at bounding box center [79, 112] width 7 height 6
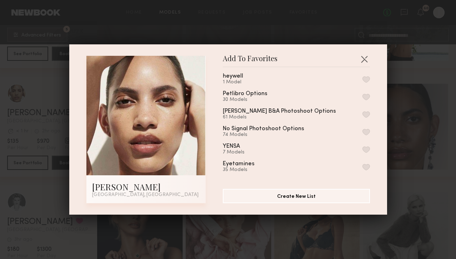
scroll to position [42, 0]
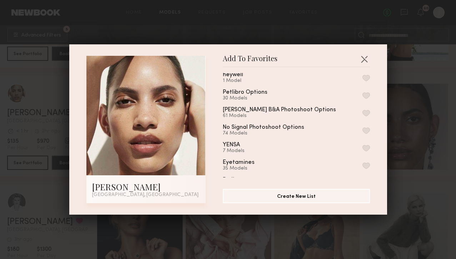
click at [366, 129] on button "button" at bounding box center [365, 130] width 7 height 6
click at [364, 60] on button "button" at bounding box center [364, 58] width 11 height 11
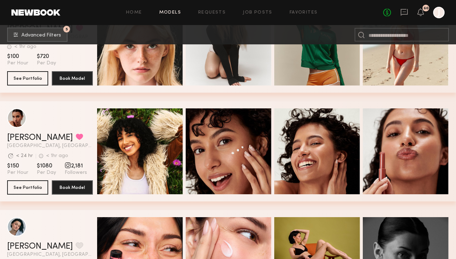
scroll to position [1914, 0]
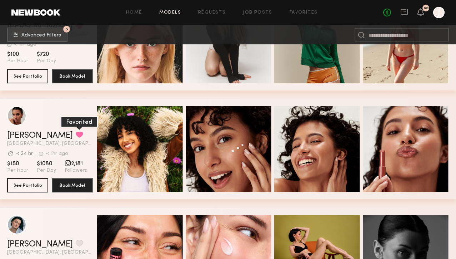
click at [76, 134] on button "grid" at bounding box center [79, 134] width 7 height 6
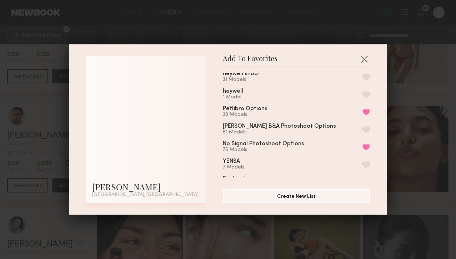
scroll to position [26, 0]
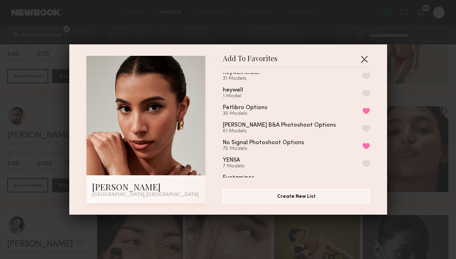
click at [365, 58] on button "button" at bounding box center [364, 58] width 11 height 11
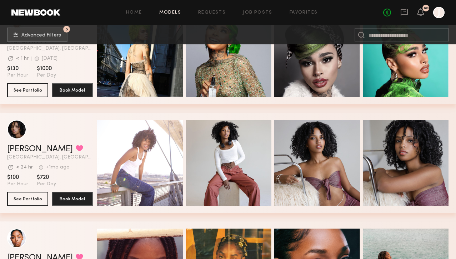
scroll to position [2451, 0]
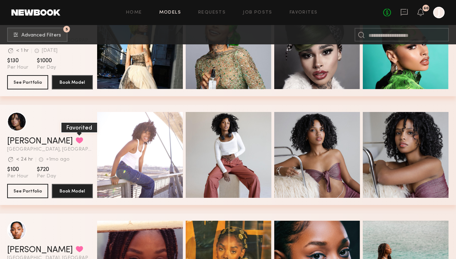
click at [76, 142] on button "grid" at bounding box center [79, 140] width 7 height 6
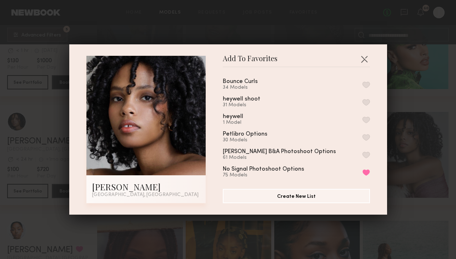
scroll to position [21, 0]
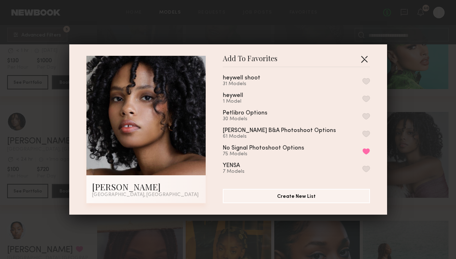
click at [366, 55] on button "button" at bounding box center [364, 58] width 11 height 11
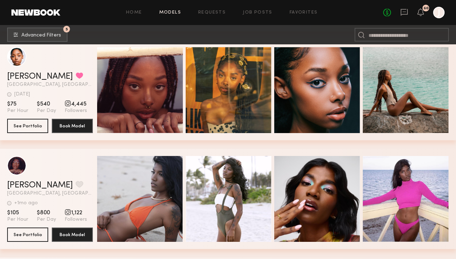
scroll to position [2630, 0]
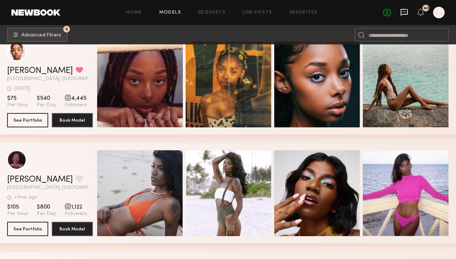
click at [406, 11] on icon at bounding box center [404, 12] width 8 height 8
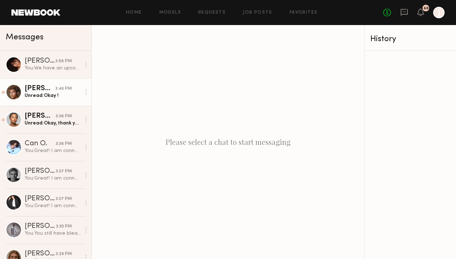
click at [57, 102] on link "Andres W. 3:46 PM Unread: Okay !" at bounding box center [45, 91] width 91 height 27
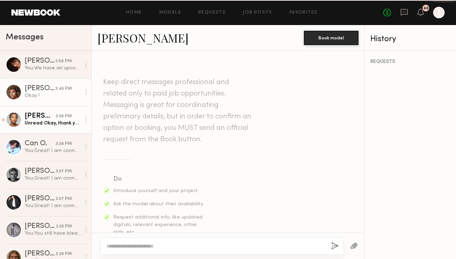
scroll to position [521, 0]
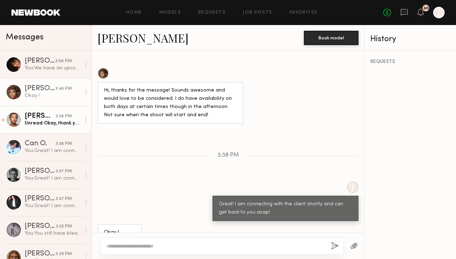
click at [61, 123] on div "Unread: Okay, thank you so much!" at bounding box center [53, 123] width 56 height 7
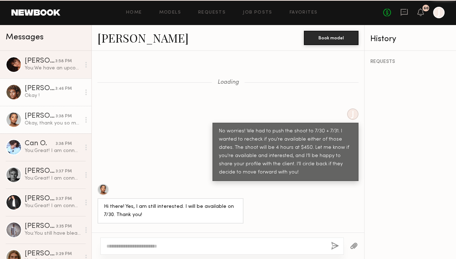
scroll to position [1011, 0]
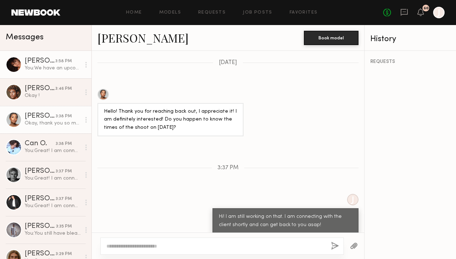
click at [57, 70] on div "You: We have an upcoming shoot with a new gen z clothing brand and wanted to ch…" at bounding box center [53, 68] width 56 height 7
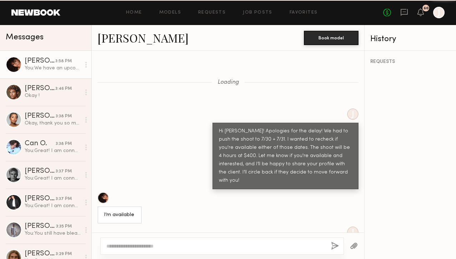
scroll to position [718, 0]
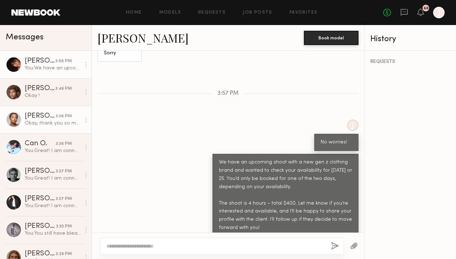
click at [62, 127] on link "Chiamaka A. 3:38 PM Okay, thank you so much!" at bounding box center [45, 119] width 91 height 27
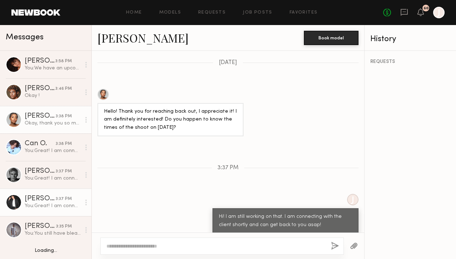
scroll to position [32, 0]
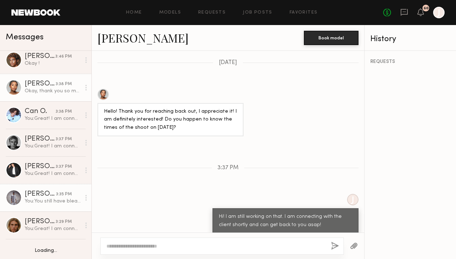
click at [64, 199] on div "You: You still have bleached hair / eyebrows correct?" at bounding box center [53, 200] width 56 height 7
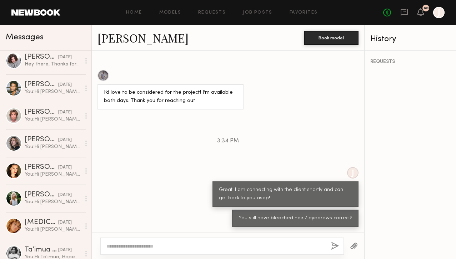
scroll to position [472, 0]
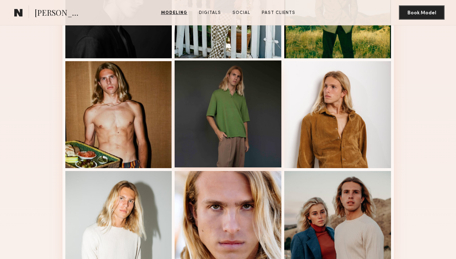
scroll to position [357, 0]
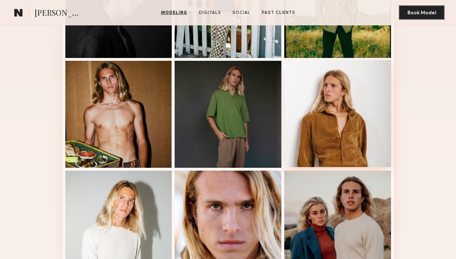
click at [327, 108] on div at bounding box center [337, 113] width 107 height 107
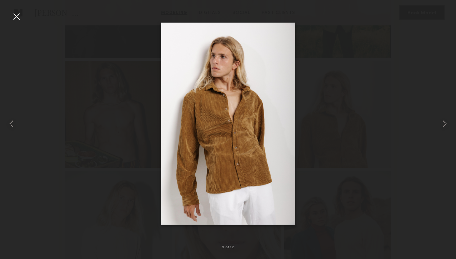
click at [24, 21] on div at bounding box center [228, 123] width 456 height 224
click at [18, 19] on div at bounding box center [16, 16] width 11 height 11
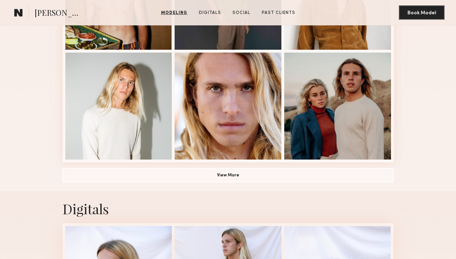
scroll to position [416, 0]
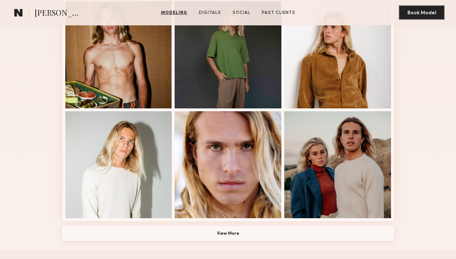
click at [147, 234] on button "View More" at bounding box center [227, 233] width 331 height 14
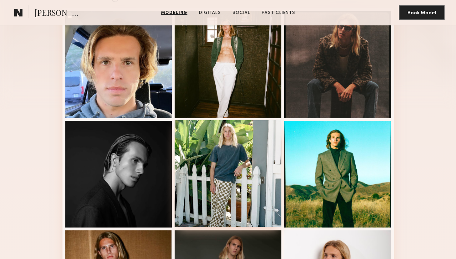
scroll to position [137, 0]
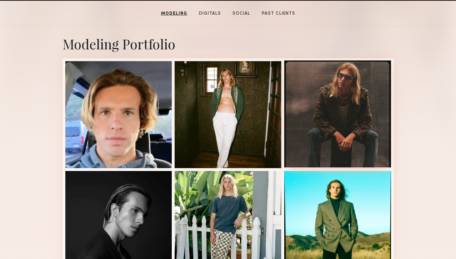
click at [333, 122] on div at bounding box center [337, 113] width 107 height 107
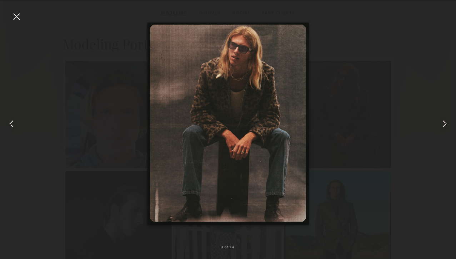
click at [16, 19] on div at bounding box center [16, 16] width 11 height 11
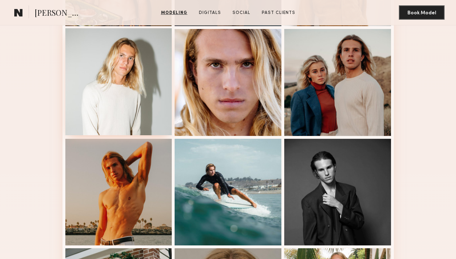
scroll to position [499, 0]
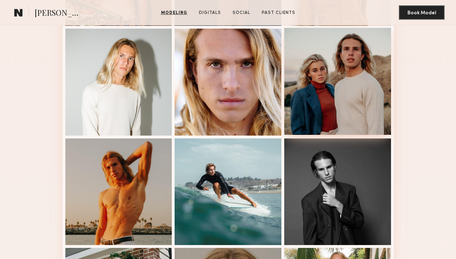
click at [340, 86] on div at bounding box center [337, 81] width 107 height 107
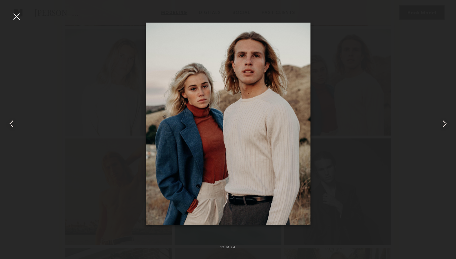
click at [17, 18] on div at bounding box center [16, 16] width 11 height 11
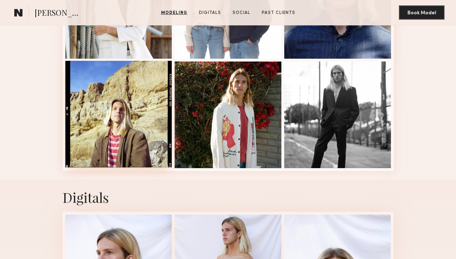
scroll to position [904, 0]
click at [123, 141] on div at bounding box center [118, 113] width 107 height 107
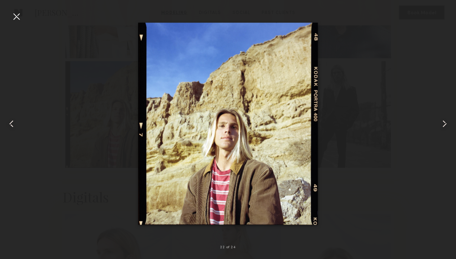
click at [17, 22] on div at bounding box center [9, 123] width 18 height 224
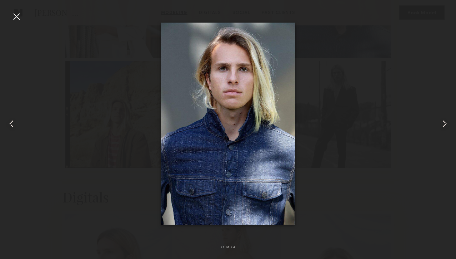
click at [14, 14] on div at bounding box center [16, 16] width 11 height 11
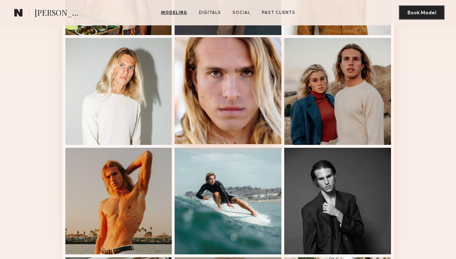
scroll to position [452, 0]
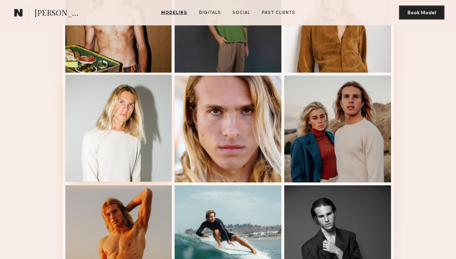
click at [123, 119] on div at bounding box center [118, 128] width 107 height 107
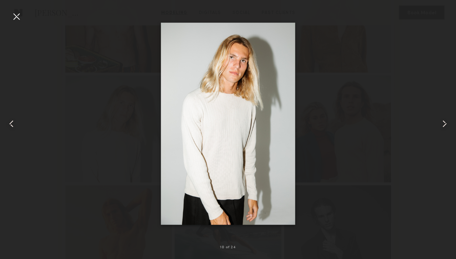
click at [14, 15] on div at bounding box center [16, 16] width 11 height 11
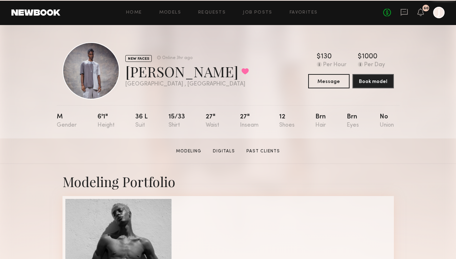
click at [187, 73] on div "NEW FACES Online 3hr ago [PERSON_NAME] Favorited [GEOGRAPHIC_DATA] , [GEOGRAPHI…" at bounding box center [155, 70] width 186 height 57
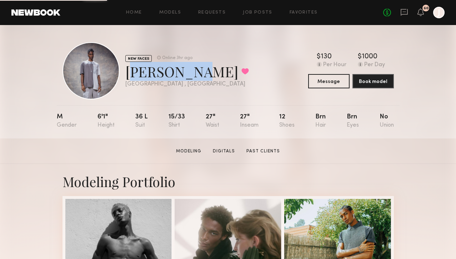
drag, startPoint x: 183, startPoint y: 74, endPoint x: 124, endPoint y: 79, distance: 59.2
click at [124, 79] on div "NEW FACES Online 3hr ago [PERSON_NAME] Favorited [GEOGRAPHIC_DATA] , [GEOGRAPHI…" at bounding box center [155, 70] width 186 height 57
copy div "[PERSON_NAME]"
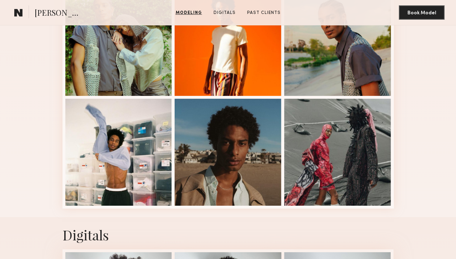
scroll to position [266, 0]
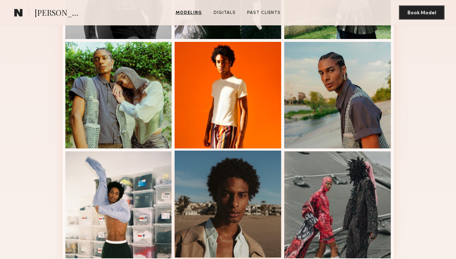
click at [199, 208] on div at bounding box center [228, 203] width 107 height 107
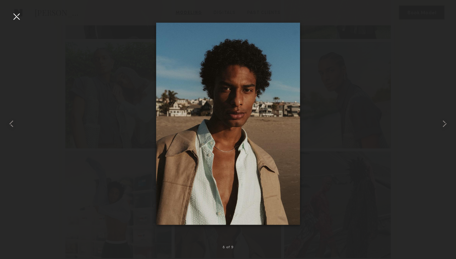
click at [16, 17] on div at bounding box center [16, 16] width 11 height 11
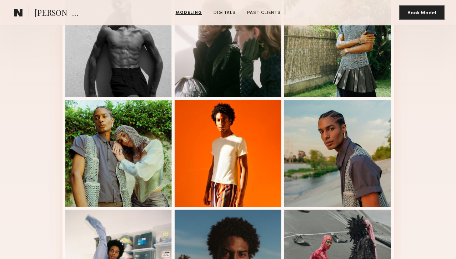
scroll to position [131, 0]
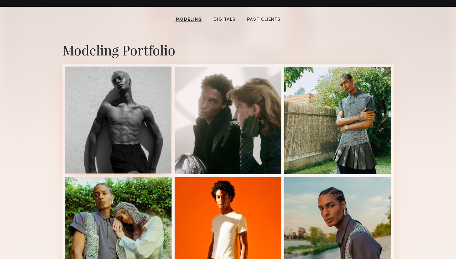
click at [122, 127] on div at bounding box center [118, 119] width 107 height 107
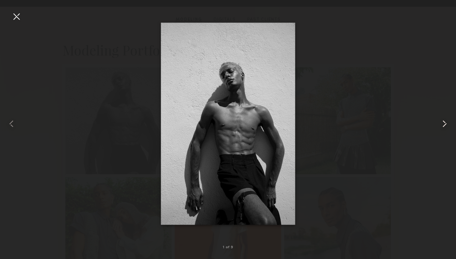
click at [444, 122] on common-icon at bounding box center [444, 123] width 11 height 11
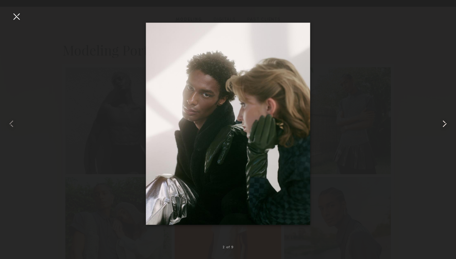
click at [444, 122] on common-icon at bounding box center [444, 123] width 11 height 11
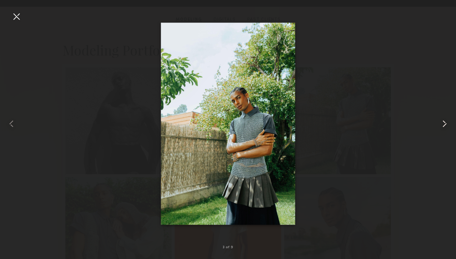
click at [444, 122] on common-icon at bounding box center [444, 123] width 11 height 11
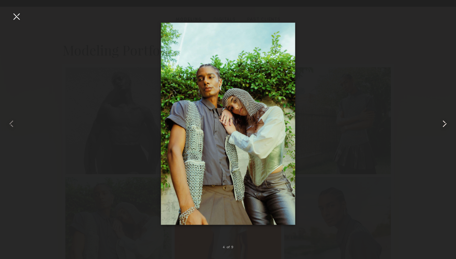
click at [444, 122] on common-icon at bounding box center [444, 123] width 11 height 11
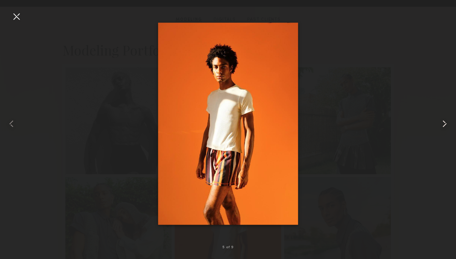
click at [444, 122] on common-icon at bounding box center [444, 123] width 11 height 11
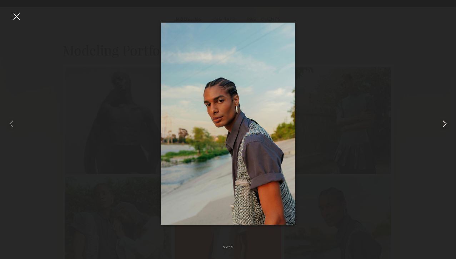
click at [444, 122] on common-icon at bounding box center [444, 123] width 11 height 11
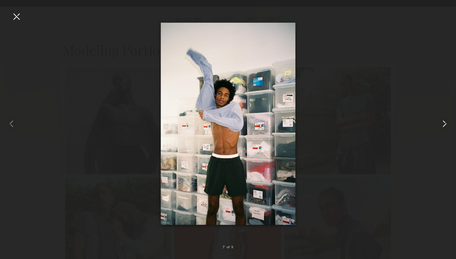
click at [444, 122] on common-icon at bounding box center [444, 123] width 11 height 11
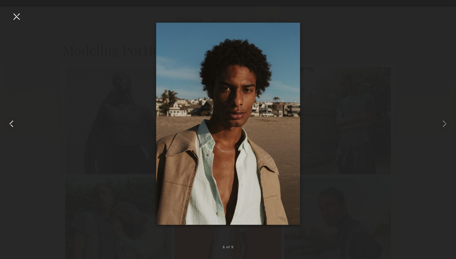
click at [13, 119] on common-icon at bounding box center [11, 123] width 11 height 11
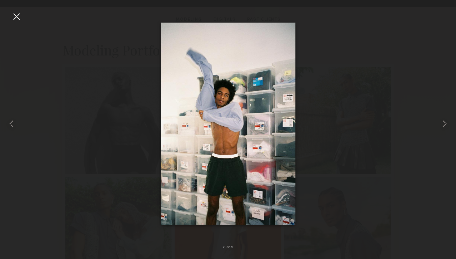
click at [11, 20] on div at bounding box center [16, 16] width 11 height 11
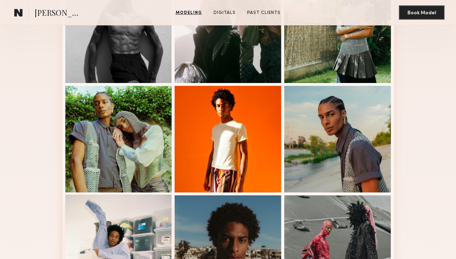
scroll to position [171, 0]
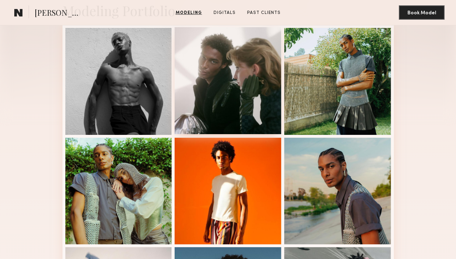
click at [220, 94] on div at bounding box center [228, 80] width 107 height 107
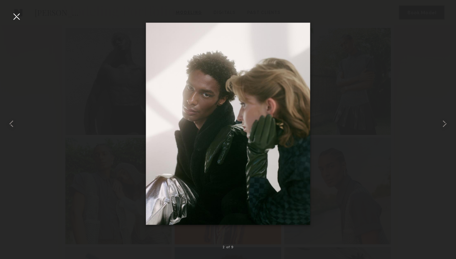
click at [14, 17] on div at bounding box center [16, 16] width 11 height 11
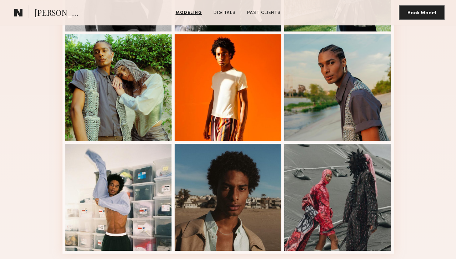
scroll to position [275, 0]
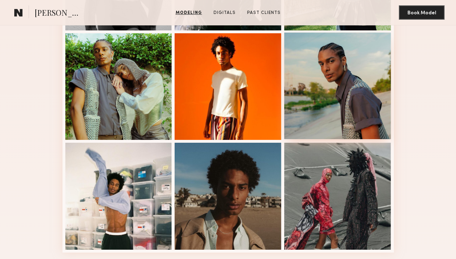
click at [350, 83] on div at bounding box center [337, 85] width 107 height 107
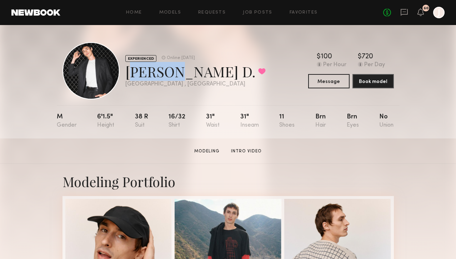
drag, startPoint x: 126, startPoint y: 75, endPoint x: 169, endPoint y: 76, distance: 42.5
click at [169, 76] on div "Beck D. Favorited" at bounding box center [195, 71] width 140 height 19
copy div "Beck D"
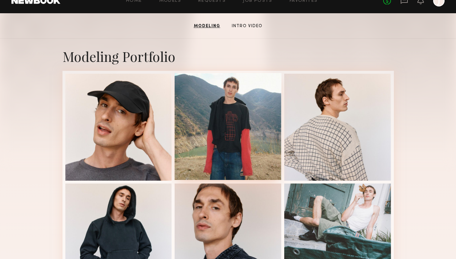
scroll to position [129, 0]
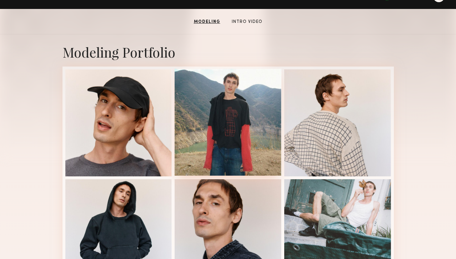
click at [231, 110] on div at bounding box center [228, 122] width 107 height 107
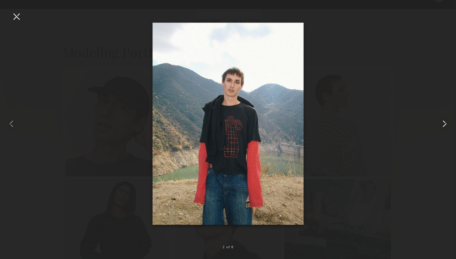
click at [438, 124] on div at bounding box center [447, 123] width 18 height 224
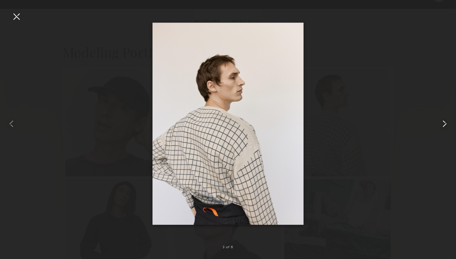
click at [443, 124] on common-icon at bounding box center [444, 123] width 11 height 11
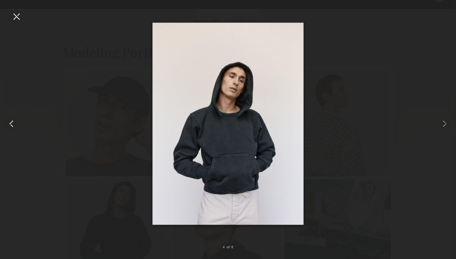
click at [15, 125] on common-icon at bounding box center [11, 123] width 11 height 11
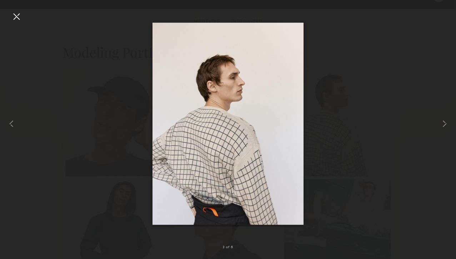
click at [13, 18] on div at bounding box center [16, 16] width 11 height 11
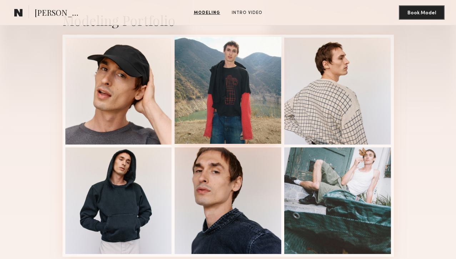
scroll to position [161, 0]
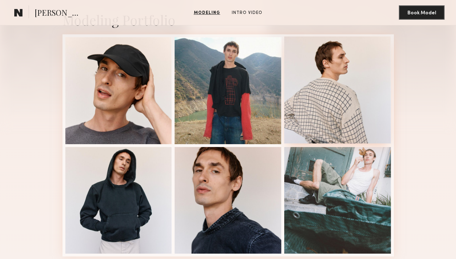
click at [316, 111] on div at bounding box center [337, 89] width 107 height 107
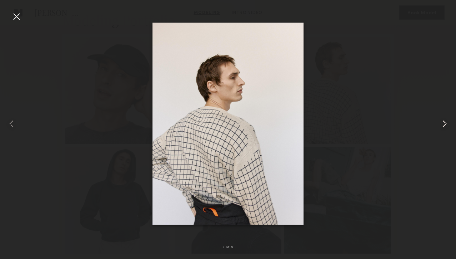
click at [448, 123] on common-icon at bounding box center [444, 123] width 11 height 11
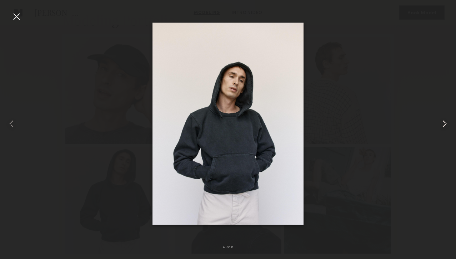
click at [448, 125] on common-icon at bounding box center [444, 123] width 11 height 11
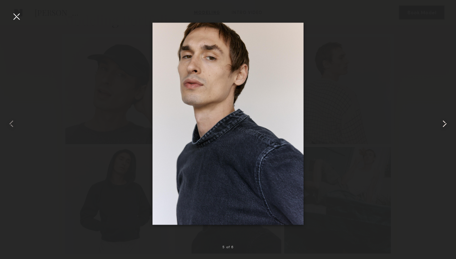
click at [447, 121] on common-icon at bounding box center [444, 123] width 11 height 11
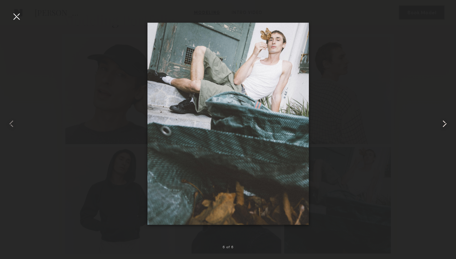
click at [447, 122] on common-icon at bounding box center [444, 123] width 11 height 11
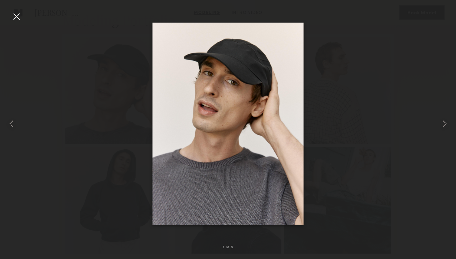
click at [17, 15] on div at bounding box center [16, 16] width 11 height 11
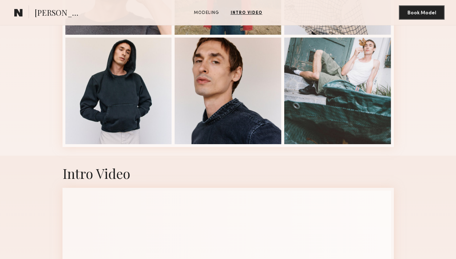
scroll to position [167, 0]
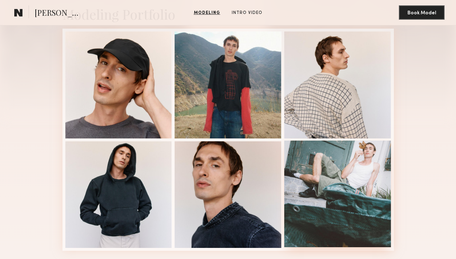
click at [332, 167] on div at bounding box center [337, 193] width 107 height 107
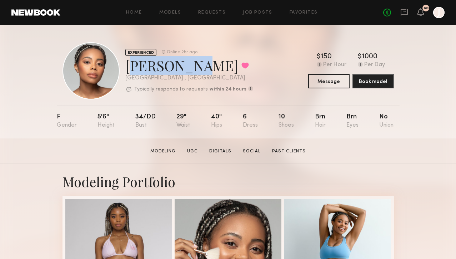
drag, startPoint x: 127, startPoint y: 67, endPoint x: 189, endPoint y: 65, distance: 61.8
click at [191, 66] on div "[PERSON_NAME] Favorited" at bounding box center [189, 65] width 128 height 19
copy div "Chiamaka"
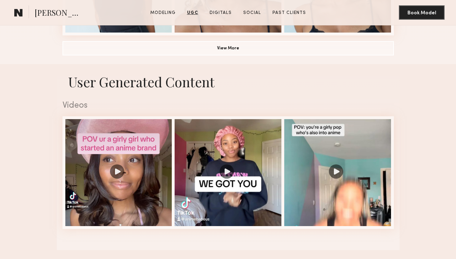
scroll to position [458, 0]
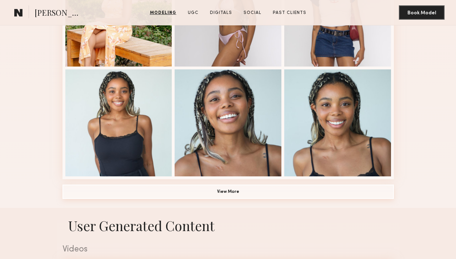
click at [237, 192] on button "View More" at bounding box center [227, 191] width 331 height 14
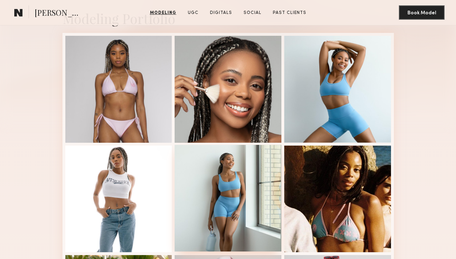
scroll to position [136, 0]
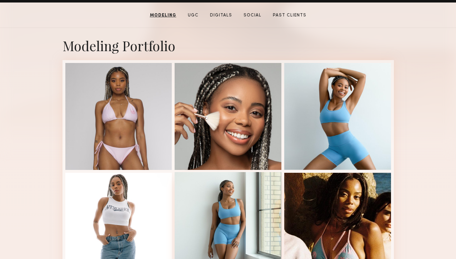
click at [232, 197] on div at bounding box center [228, 225] width 107 height 107
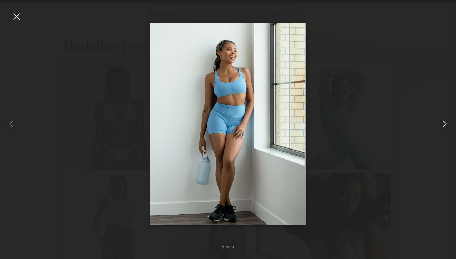
click at [453, 124] on div at bounding box center [447, 123] width 18 height 224
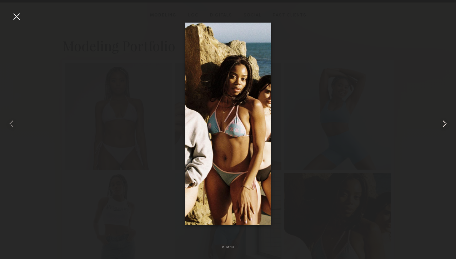
click at [449, 124] on common-icon at bounding box center [444, 123] width 11 height 11
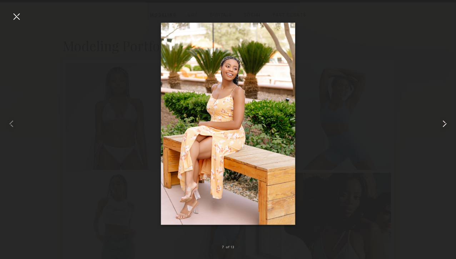
click at [446, 125] on common-icon at bounding box center [444, 123] width 11 height 11
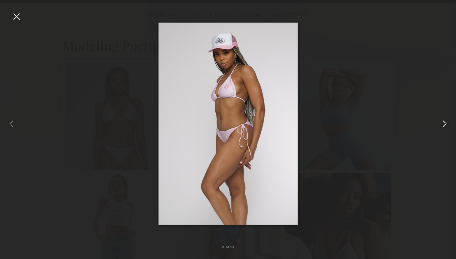
click at [445, 125] on common-icon at bounding box center [444, 123] width 11 height 11
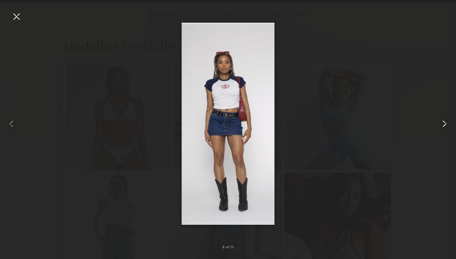
click at [445, 125] on common-icon at bounding box center [444, 123] width 11 height 11
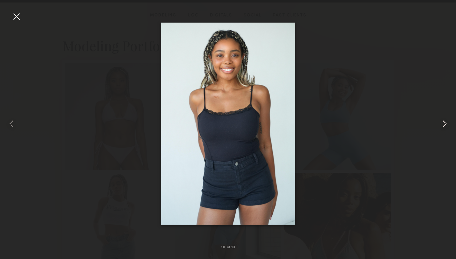
click at [443, 125] on common-icon at bounding box center [444, 123] width 11 height 11
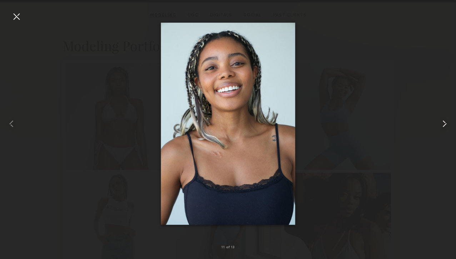
click at [443, 125] on common-icon at bounding box center [444, 123] width 11 height 11
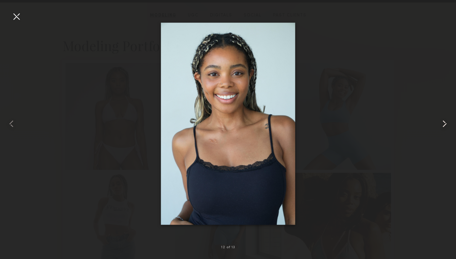
click at [443, 125] on common-icon at bounding box center [444, 123] width 11 height 11
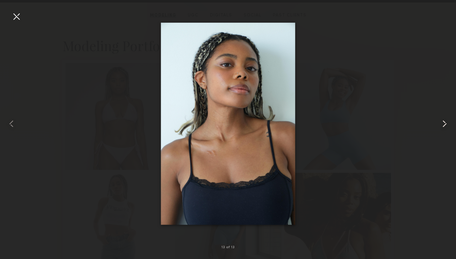
click at [443, 125] on common-icon at bounding box center [444, 123] width 11 height 11
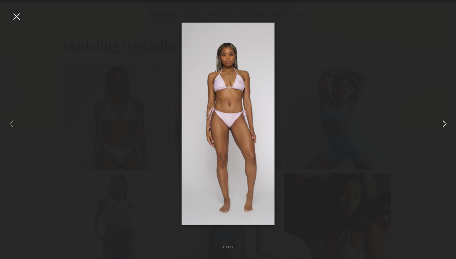
click at [443, 125] on common-icon at bounding box center [444, 123] width 11 height 11
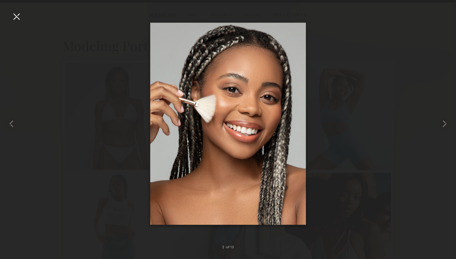
click at [16, 20] on div at bounding box center [16, 16] width 11 height 11
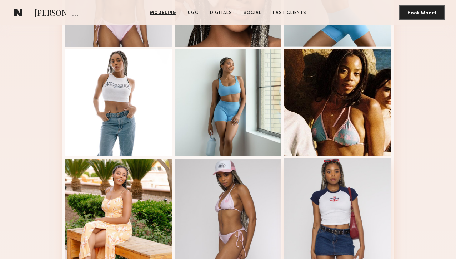
scroll to position [229, 0]
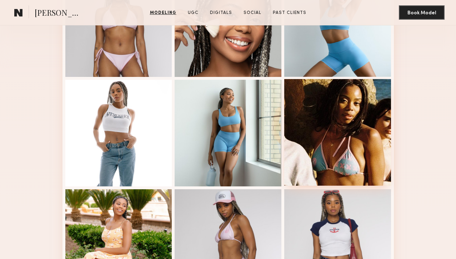
click at [326, 137] on div at bounding box center [337, 132] width 107 height 107
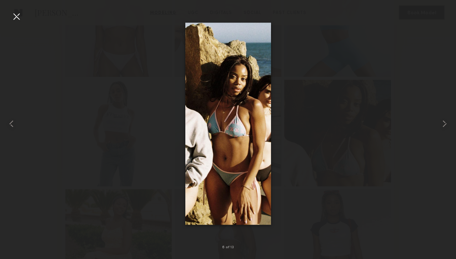
click at [414, 68] on div at bounding box center [228, 123] width 456 height 224
click at [18, 19] on div at bounding box center [16, 16] width 11 height 11
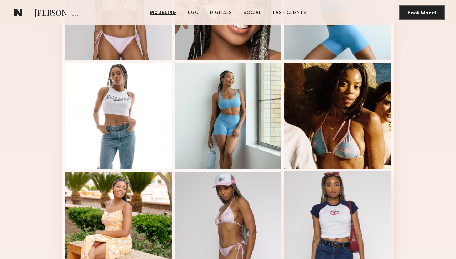
scroll to position [190, 0]
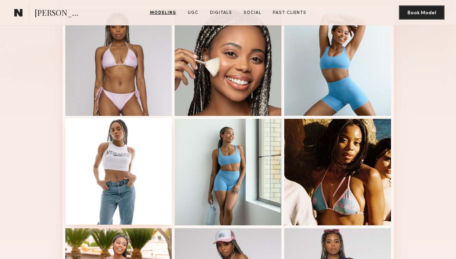
click at [130, 162] on div at bounding box center [118, 171] width 107 height 107
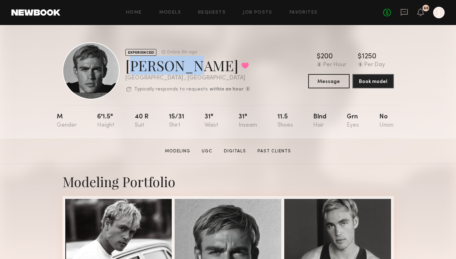
drag, startPoint x: 126, startPoint y: 69, endPoint x: 185, endPoint y: 68, distance: 59.3
click at [186, 69] on div "[PERSON_NAME] Favorited" at bounding box center [187, 65] width 125 height 19
copy div "[PERSON_NAME]"
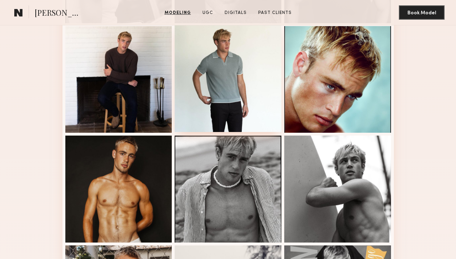
click at [224, 83] on div at bounding box center [228, 78] width 107 height 107
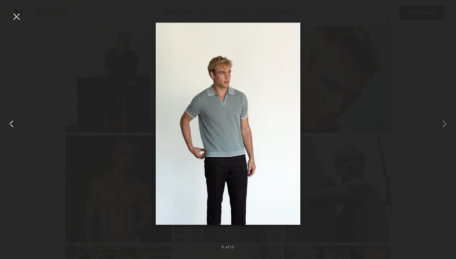
click at [11, 129] on common-icon at bounding box center [11, 123] width 11 height 11
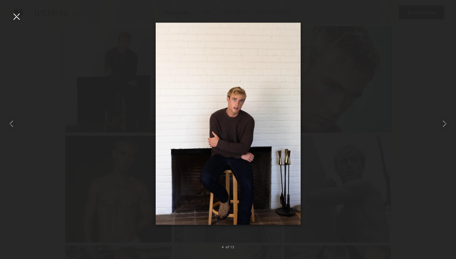
click at [11, 20] on div at bounding box center [16, 16] width 11 height 11
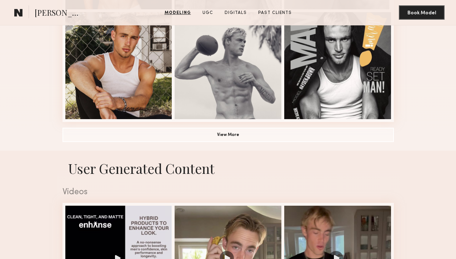
scroll to position [515, 0]
click at [105, 136] on button "View More" at bounding box center [227, 134] width 331 height 14
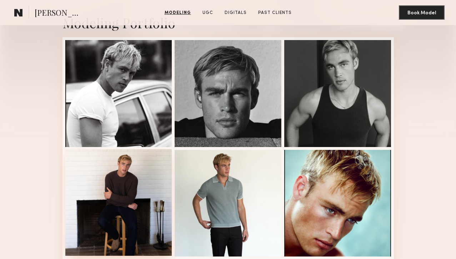
scroll to position [118, 0]
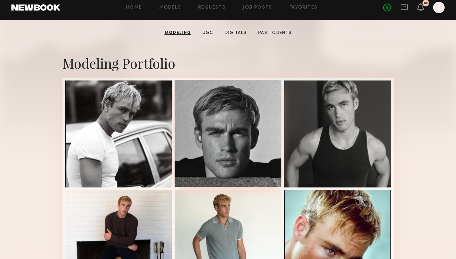
click at [235, 144] on div at bounding box center [228, 133] width 107 height 107
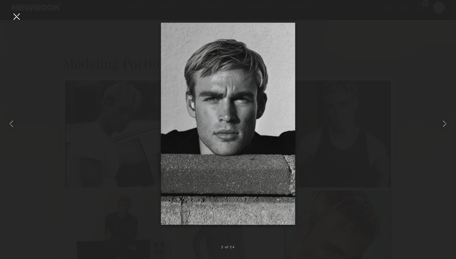
click at [20, 22] on div at bounding box center [16, 16] width 11 height 11
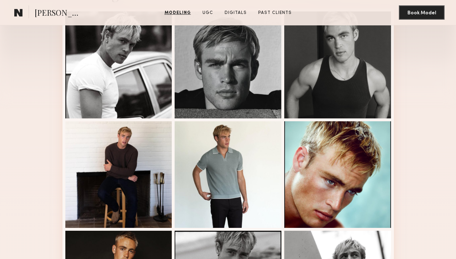
scroll to position [205, 0]
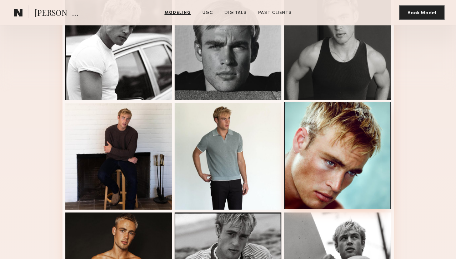
click at [337, 177] on div at bounding box center [337, 155] width 107 height 107
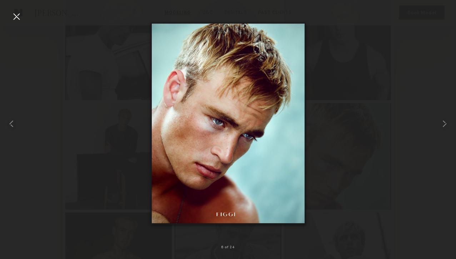
click at [14, 19] on div at bounding box center [16, 16] width 11 height 11
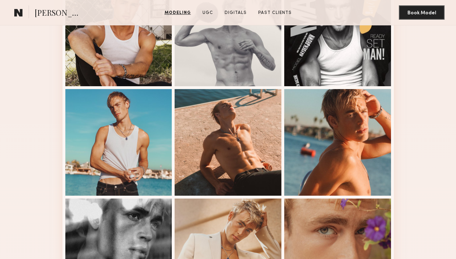
scroll to position [549, 0]
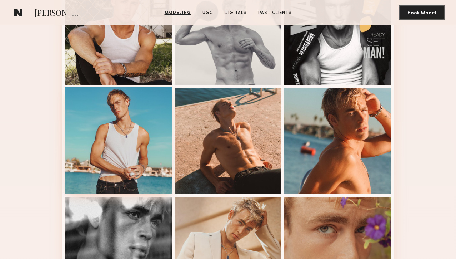
click at [112, 137] on div at bounding box center [118, 140] width 107 height 107
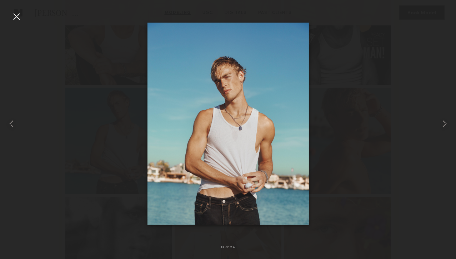
click at [16, 16] on div at bounding box center [16, 16] width 11 height 11
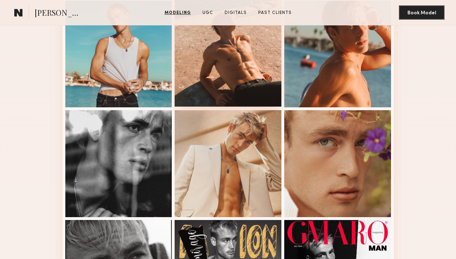
scroll to position [636, 0]
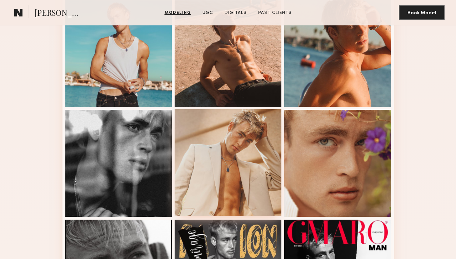
click at [218, 163] on div at bounding box center [228, 162] width 107 height 107
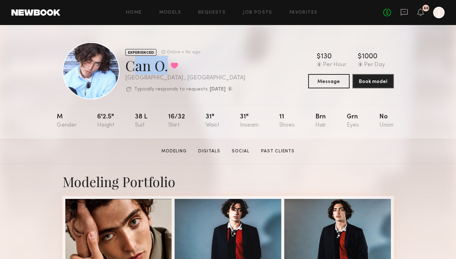
copy div "Can O"
drag, startPoint x: 126, startPoint y: 66, endPoint x: 166, endPoint y: 68, distance: 39.3
click at [166, 68] on div "Can O. Favorited" at bounding box center [185, 65] width 120 height 19
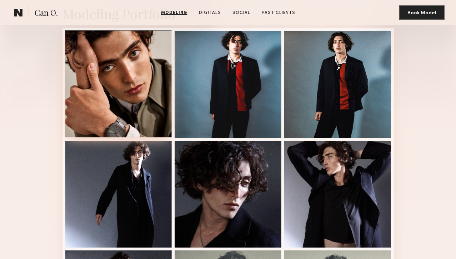
click at [108, 92] on div at bounding box center [118, 83] width 107 height 107
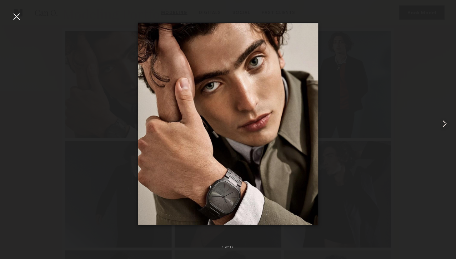
click at [444, 126] on common-icon at bounding box center [444, 123] width 11 height 11
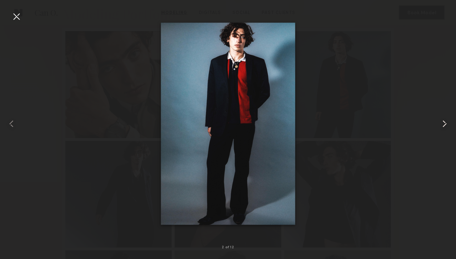
click at [444, 126] on common-icon at bounding box center [444, 123] width 11 height 11
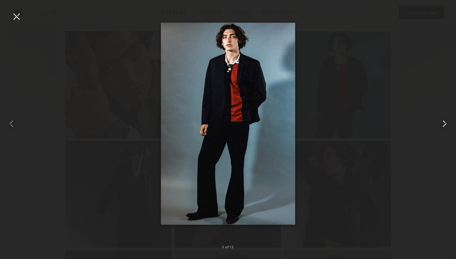
click at [448, 126] on common-icon at bounding box center [444, 123] width 11 height 11
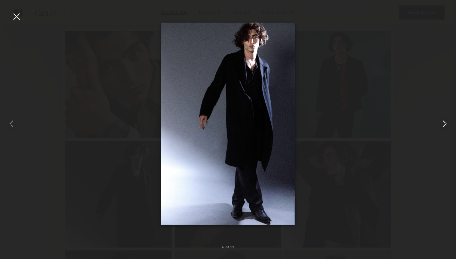
click at [448, 126] on common-icon at bounding box center [444, 123] width 11 height 11
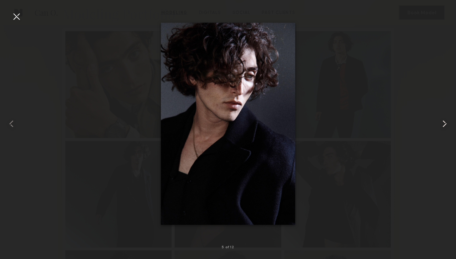
click at [448, 126] on common-icon at bounding box center [444, 123] width 11 height 11
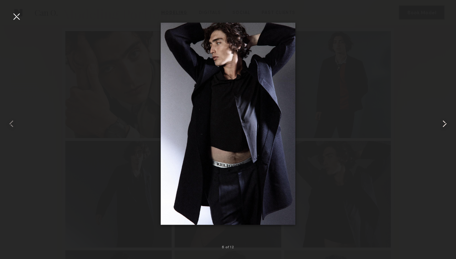
click at [448, 126] on common-icon at bounding box center [444, 123] width 11 height 11
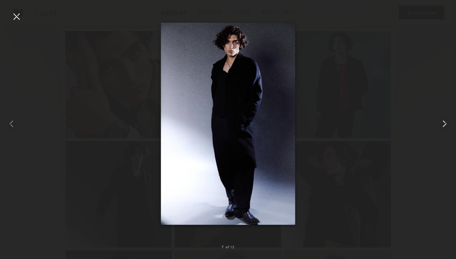
click at [448, 126] on common-icon at bounding box center [444, 123] width 11 height 11
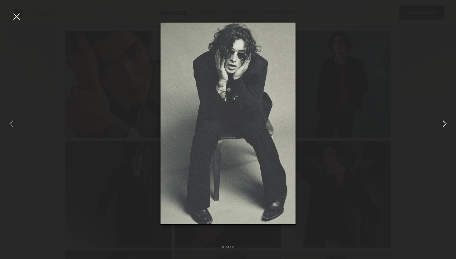
click at [448, 126] on common-icon at bounding box center [444, 123] width 11 height 11
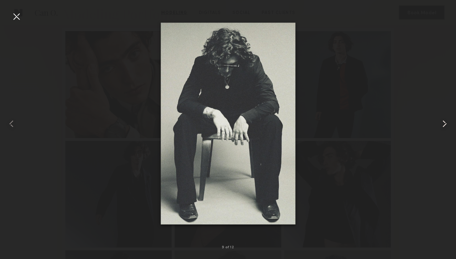
click at [448, 126] on common-icon at bounding box center [444, 123] width 11 height 11
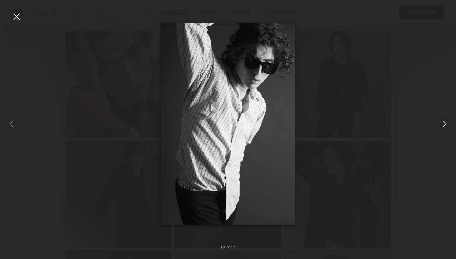
click at [448, 126] on common-icon at bounding box center [444, 123] width 11 height 11
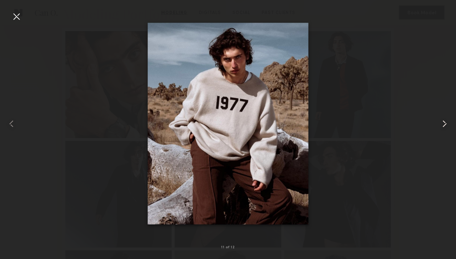
click at [443, 126] on common-icon at bounding box center [444, 123] width 11 height 11
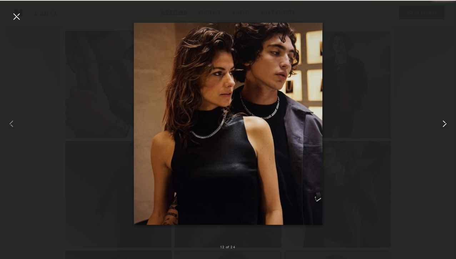
click at [442, 126] on common-icon at bounding box center [444, 123] width 11 height 11
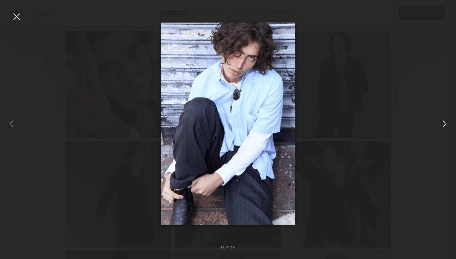
click at [442, 126] on common-icon at bounding box center [444, 123] width 11 height 11
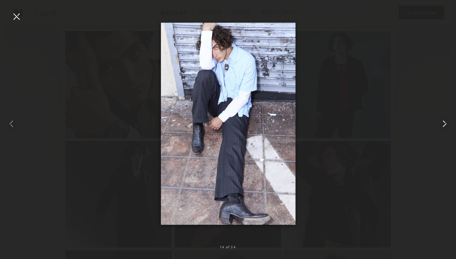
click at [442, 126] on common-icon at bounding box center [444, 123] width 11 height 11
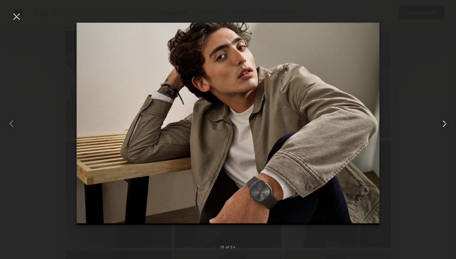
click at [442, 126] on common-icon at bounding box center [444, 123] width 11 height 11
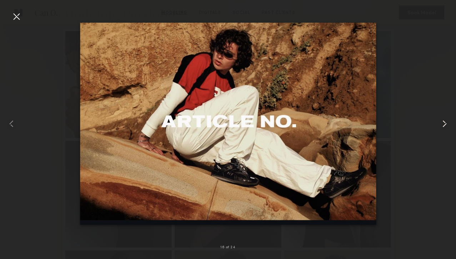
click at [442, 126] on common-icon at bounding box center [444, 123] width 11 height 11
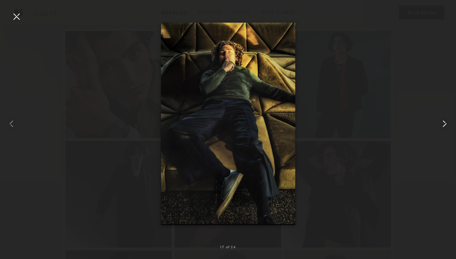
click at [442, 126] on common-icon at bounding box center [444, 123] width 11 height 11
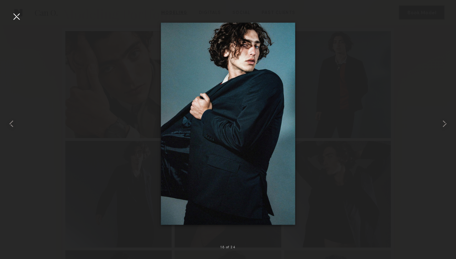
click at [19, 18] on div at bounding box center [16, 16] width 11 height 11
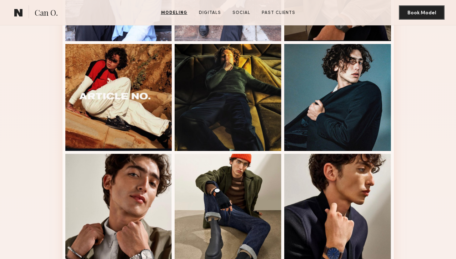
scroll to position [709, 0]
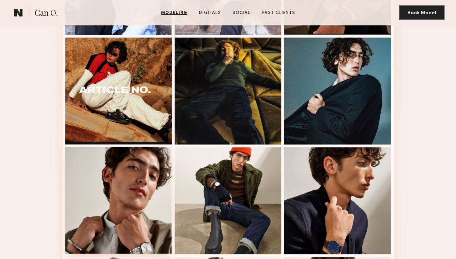
click at [112, 183] on div at bounding box center [118, 199] width 107 height 107
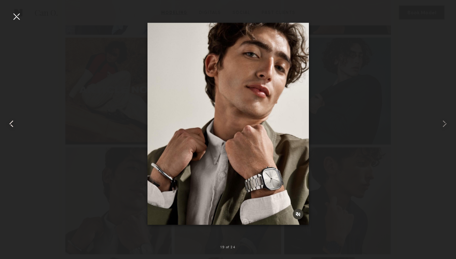
click at [11, 25] on div at bounding box center [9, 123] width 18 height 224
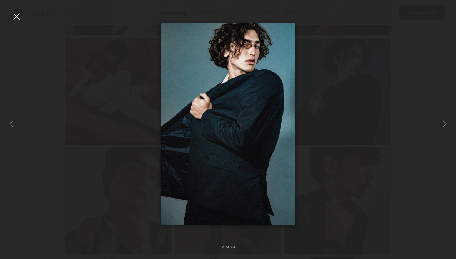
click at [14, 16] on div at bounding box center [16, 16] width 11 height 11
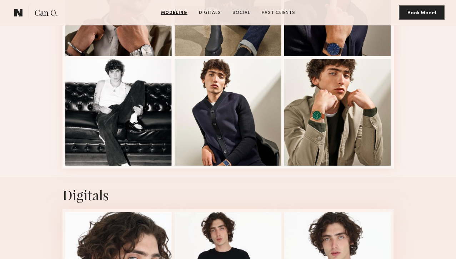
scroll to position [1091, 0]
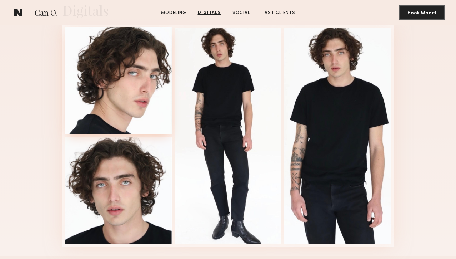
click at [107, 97] on div at bounding box center [118, 80] width 107 height 107
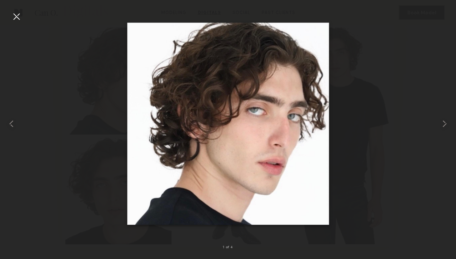
click at [16, 17] on div at bounding box center [16, 16] width 11 height 11
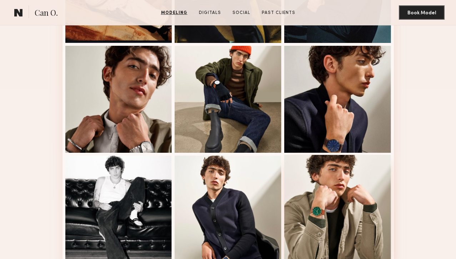
scroll to position [741, 0]
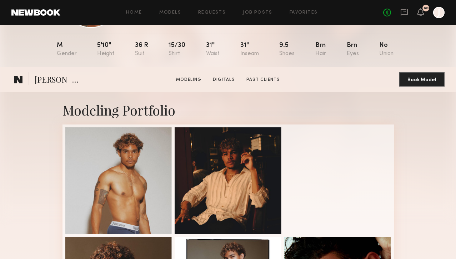
scroll to position [202, 0]
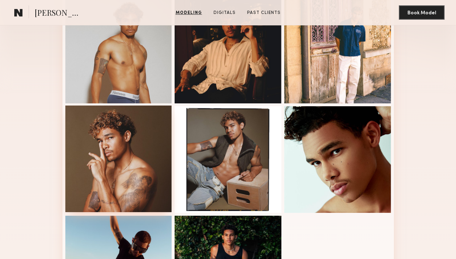
click at [133, 141] on div at bounding box center [118, 158] width 107 height 107
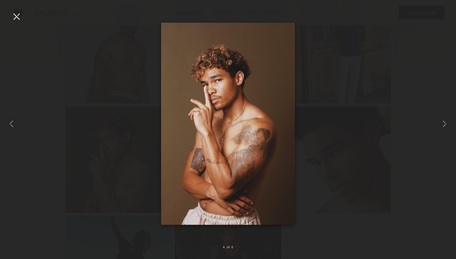
click at [21, 21] on div at bounding box center [16, 16] width 11 height 11
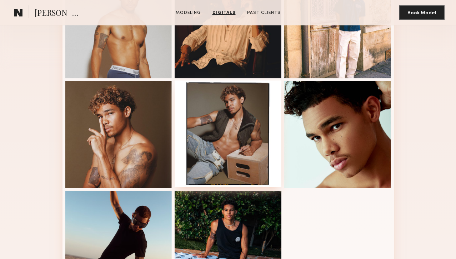
scroll to position [91, 0]
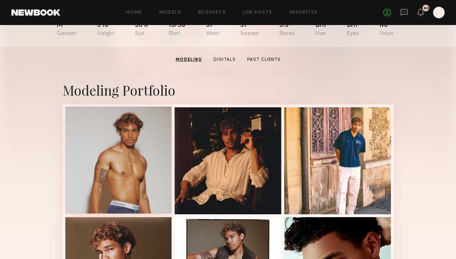
click at [130, 149] on div at bounding box center [118, 159] width 107 height 107
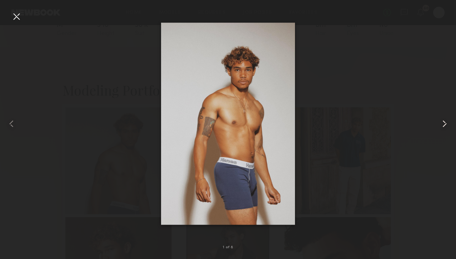
click at [443, 126] on common-icon at bounding box center [444, 123] width 11 height 11
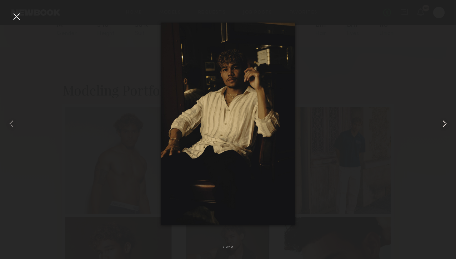
click at [443, 126] on common-icon at bounding box center [444, 123] width 11 height 11
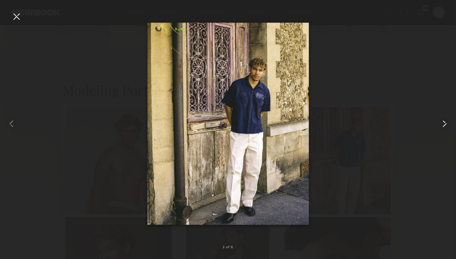
click at [443, 125] on common-icon at bounding box center [444, 123] width 11 height 11
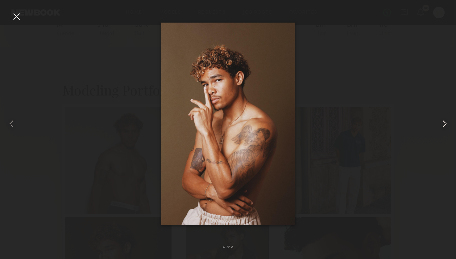
click at [443, 125] on common-icon at bounding box center [444, 123] width 11 height 11
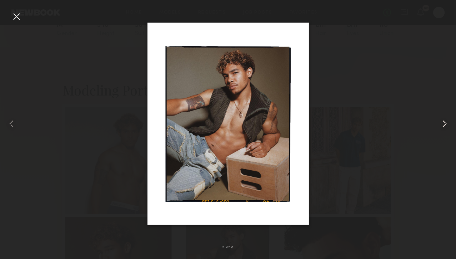
click at [446, 117] on div at bounding box center [447, 123] width 18 height 224
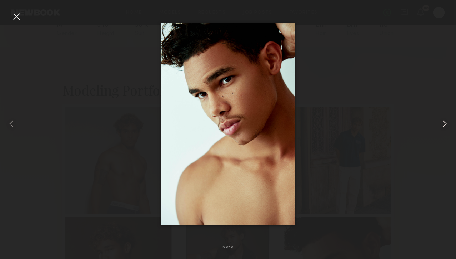
click at [446, 120] on common-icon at bounding box center [444, 123] width 11 height 11
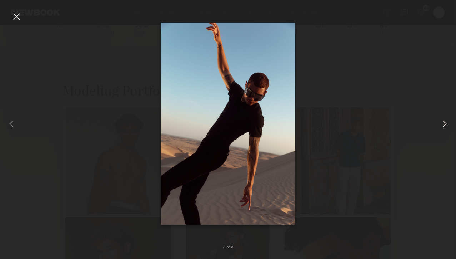
click at [446, 120] on common-icon at bounding box center [444, 123] width 11 height 11
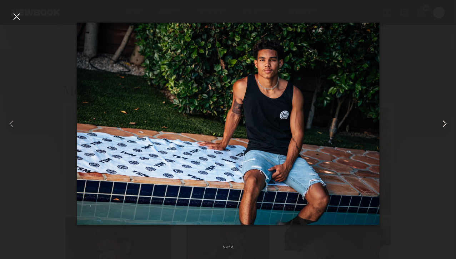
click at [446, 121] on common-icon at bounding box center [444, 123] width 11 height 11
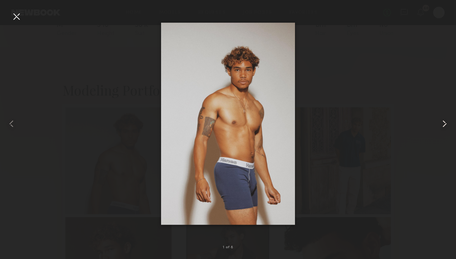
click at [446, 121] on common-icon at bounding box center [444, 123] width 11 height 11
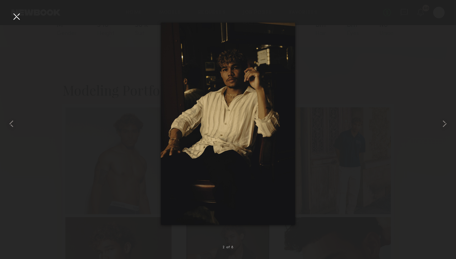
click at [26, 11] on div at bounding box center [228, 123] width 456 height 224
click at [19, 18] on div at bounding box center [16, 16] width 11 height 11
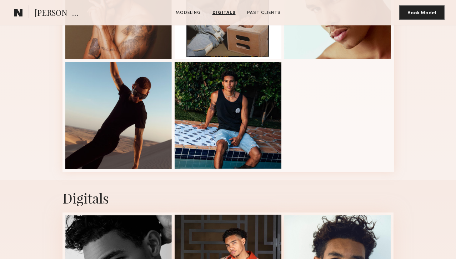
scroll to position [291, 0]
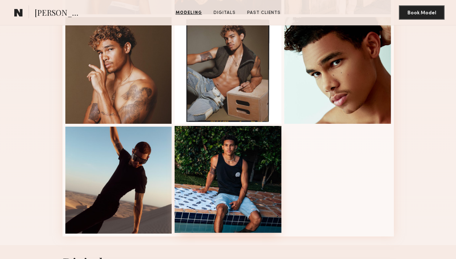
click at [242, 159] on div at bounding box center [228, 179] width 107 height 107
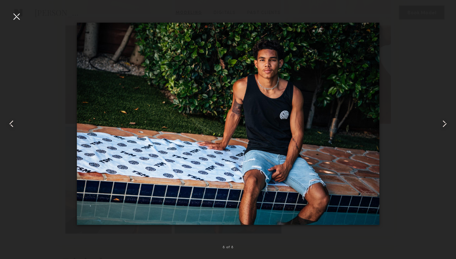
click at [17, 16] on div at bounding box center [16, 16] width 11 height 11
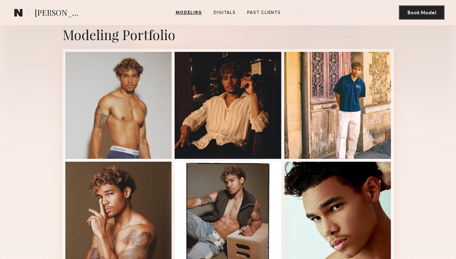
scroll to position [147, 0]
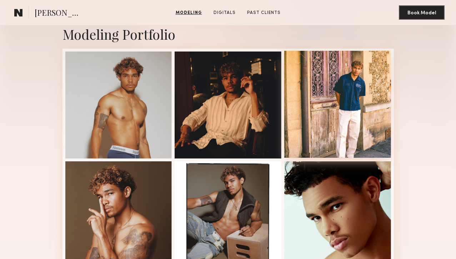
click at [324, 116] on div at bounding box center [337, 104] width 107 height 107
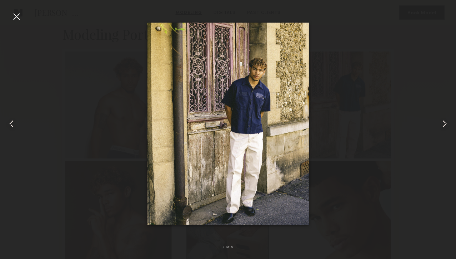
click at [16, 21] on div at bounding box center [16, 16] width 11 height 11
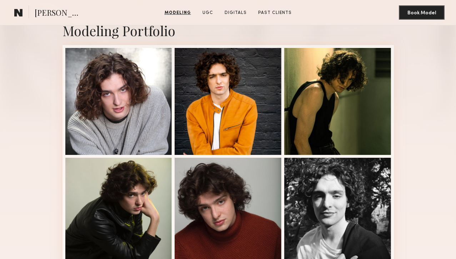
scroll to position [151, 0]
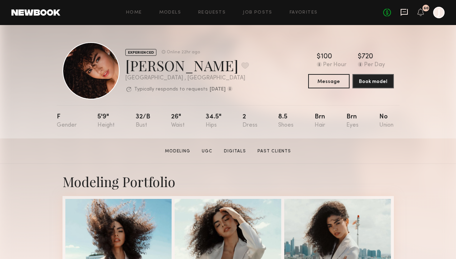
click at [404, 14] on icon at bounding box center [404, 12] width 7 height 7
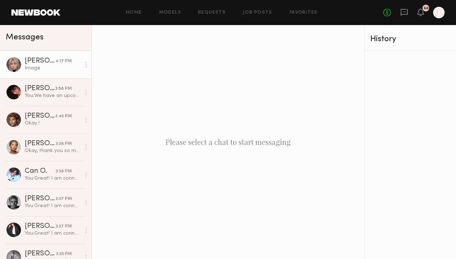
click at [53, 66] on div "Image" at bounding box center [53, 68] width 56 height 7
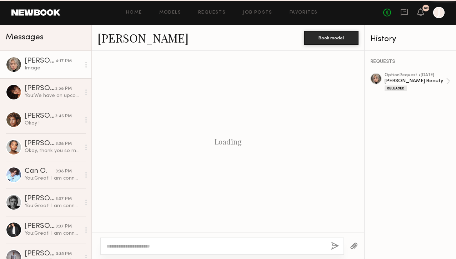
scroll to position [804, 0]
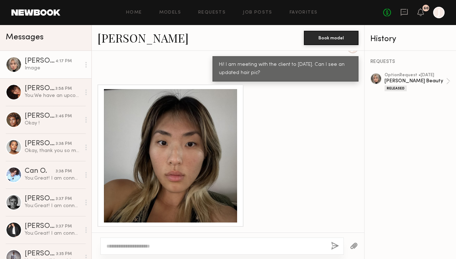
click at [223, 246] on textarea at bounding box center [215, 245] width 219 height 7
type textarea "**********"
click at [336, 243] on button "button" at bounding box center [335, 245] width 8 height 9
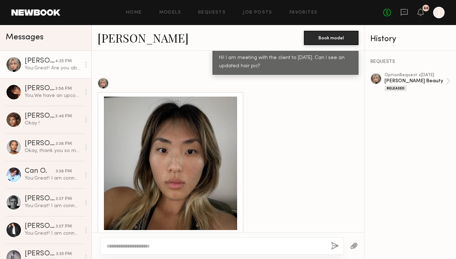
scroll to position [901, 0]
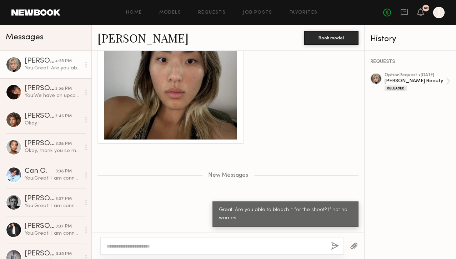
click at [59, 61] on div "4:25 PM" at bounding box center [63, 61] width 17 height 7
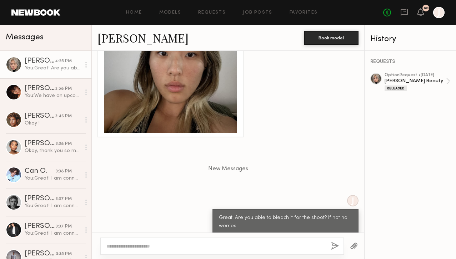
scroll to position [935, 0]
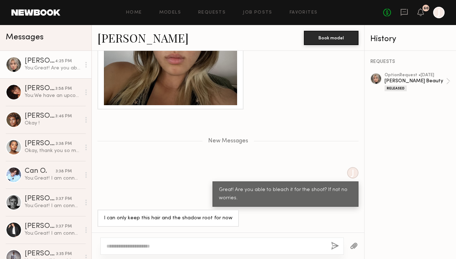
click at [159, 249] on div at bounding box center [222, 245] width 244 height 17
click at [156, 244] on textarea at bounding box center [215, 245] width 219 height 7
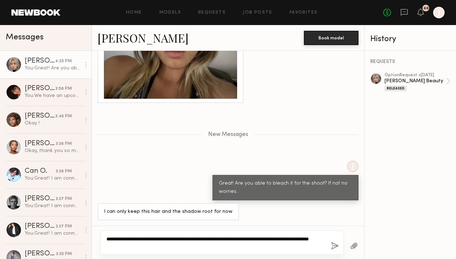
type textarea "**********"
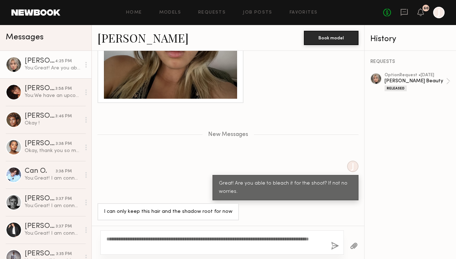
click at [331, 245] on button "button" at bounding box center [335, 245] width 8 height 9
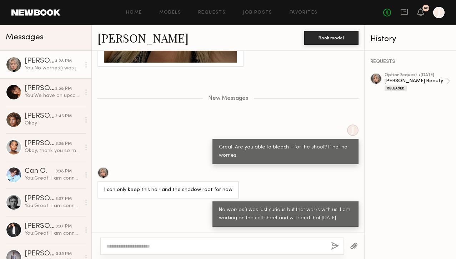
scroll to position [1022, 0]
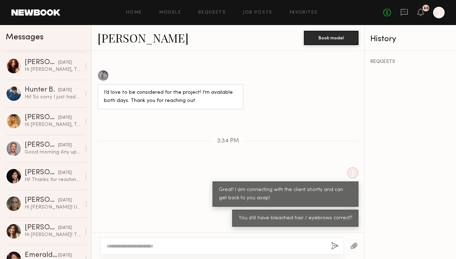
scroll to position [989, 0]
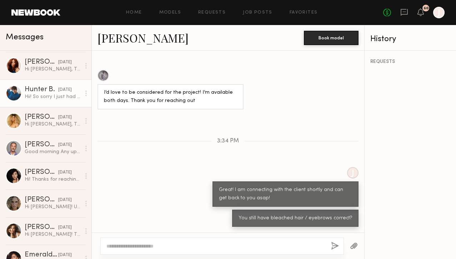
click at [56, 86] on div "Hunter B. 09/17/2025" at bounding box center [53, 89] width 56 height 7
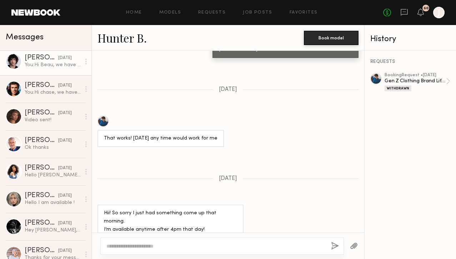
scroll to position [1329, 0]
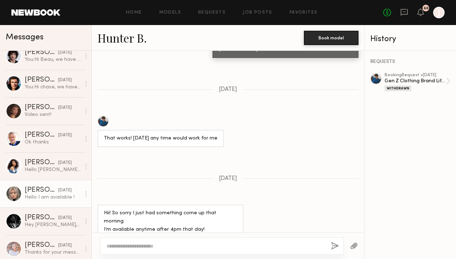
click at [45, 197] on div "Hello I am available !" at bounding box center [53, 197] width 56 height 7
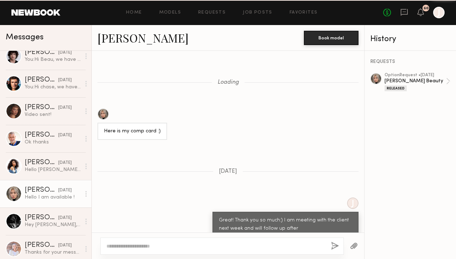
scroll to position [719, 0]
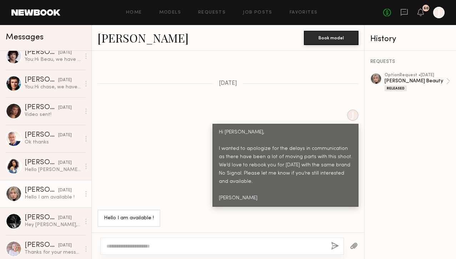
click at [172, 245] on textarea at bounding box center [215, 245] width 219 height 7
type textarea "*"
type textarea "**********"
click at [333, 245] on button "button" at bounding box center [335, 245] width 8 height 9
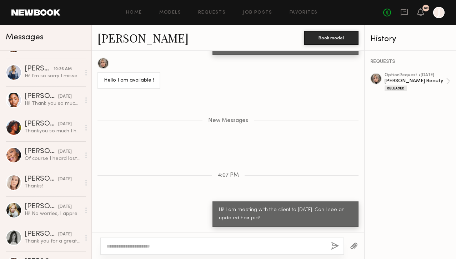
scroll to position [241, 0]
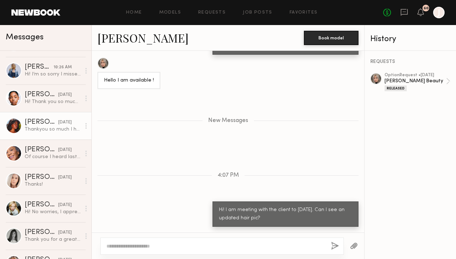
click at [41, 128] on div "Thankyou so much I had so much fun shooting today! Please keep me updated for a…" at bounding box center [53, 129] width 56 height 7
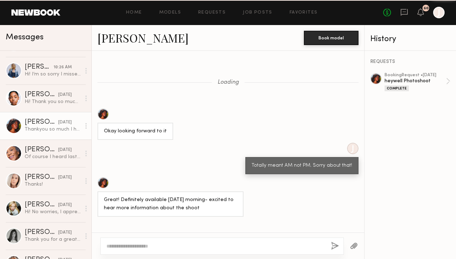
scroll to position [389, 0]
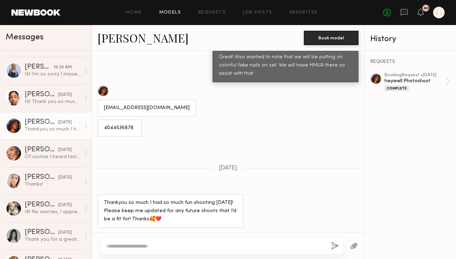
click at [173, 12] on link "Models" at bounding box center [170, 12] width 22 height 5
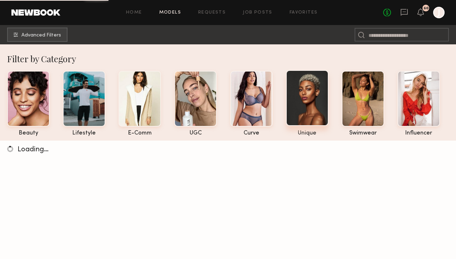
click at [304, 109] on div at bounding box center [307, 98] width 42 height 56
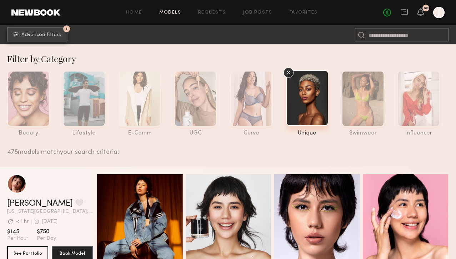
click at [54, 34] on span "Advanced Filters" at bounding box center [41, 34] width 40 height 5
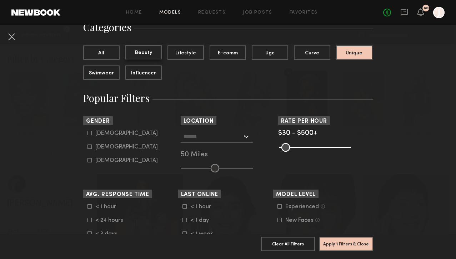
scroll to position [63, 0]
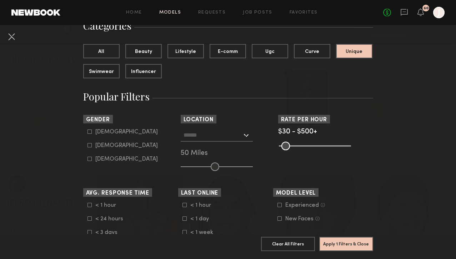
click at [90, 146] on icon at bounding box center [89, 145] width 4 height 4
type input "**"
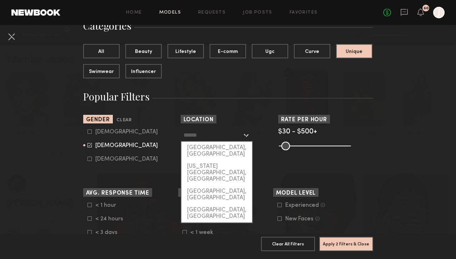
click at [206, 134] on input "text" at bounding box center [213, 135] width 59 height 12
click at [211, 151] on div "[GEOGRAPHIC_DATA], [GEOGRAPHIC_DATA]" at bounding box center [216, 150] width 71 height 19
type input "**********"
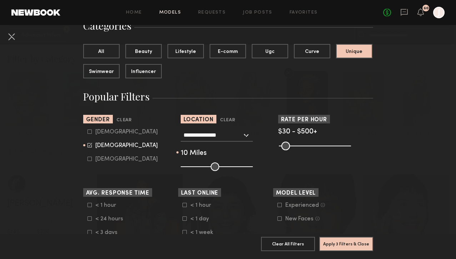
drag, startPoint x: 214, startPoint y: 165, endPoint x: 188, endPoint y: 164, distance: 26.5
type input "**"
click at [188, 165] on input "range" at bounding box center [217, 166] width 72 height 9
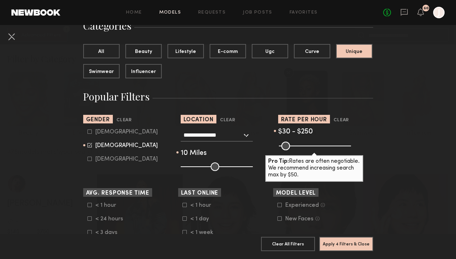
drag, startPoint x: 349, startPoint y: 147, endPoint x: 312, endPoint y: 147, distance: 36.4
type input "***"
click at [312, 147] on input "range" at bounding box center [315, 145] width 72 height 9
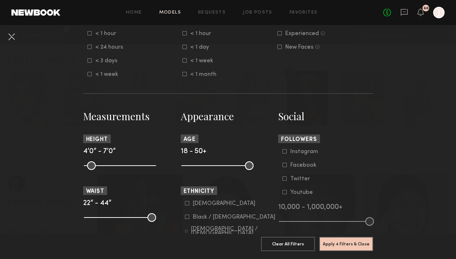
scroll to position [240, 0]
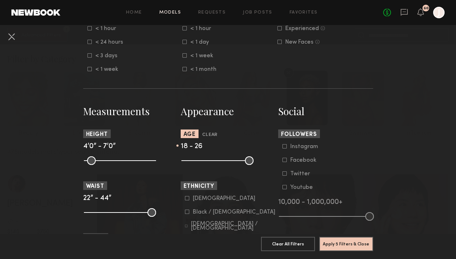
drag, startPoint x: 247, startPoint y: 162, endPoint x: 202, endPoint y: 162, distance: 45.7
type input "**"
click at [202, 162] on input "range" at bounding box center [217, 160] width 72 height 9
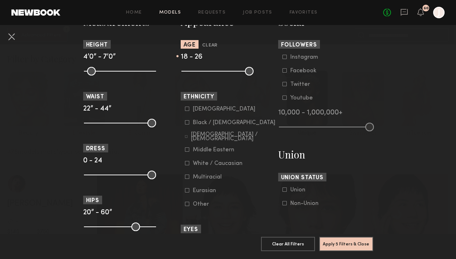
scroll to position [340, 0]
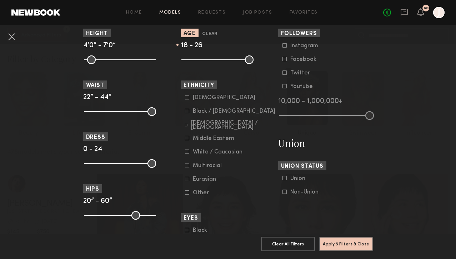
click at [187, 111] on icon at bounding box center [187, 111] width 4 height 4
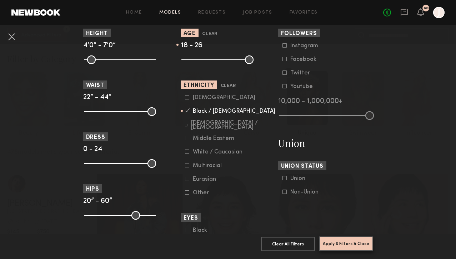
click at [365, 243] on button "Apply 6 Filters & Close" at bounding box center [346, 243] width 54 height 14
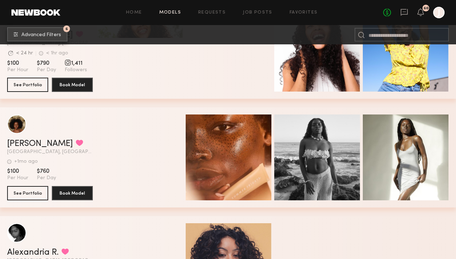
scroll to position [277, 0]
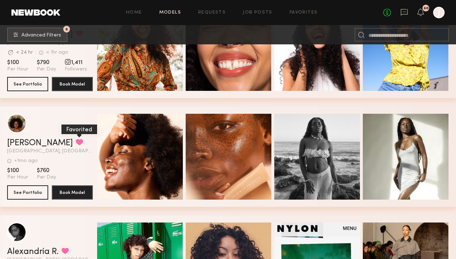
click at [76, 140] on button "grid" at bounding box center [79, 142] width 7 height 6
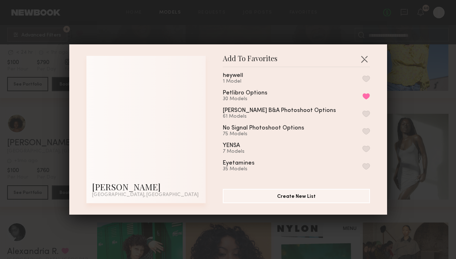
scroll to position [40, 0]
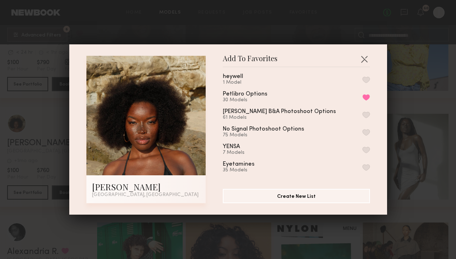
click at [365, 133] on button "button" at bounding box center [365, 132] width 7 height 6
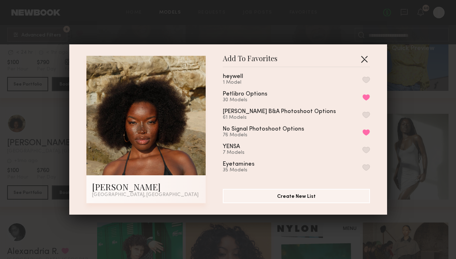
click at [366, 59] on button "button" at bounding box center [364, 58] width 11 height 11
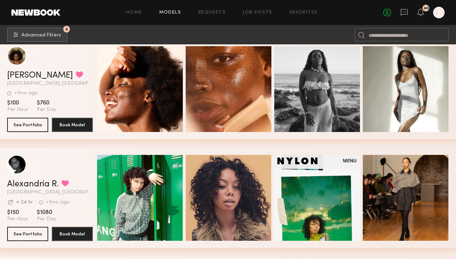
scroll to position [350, 0]
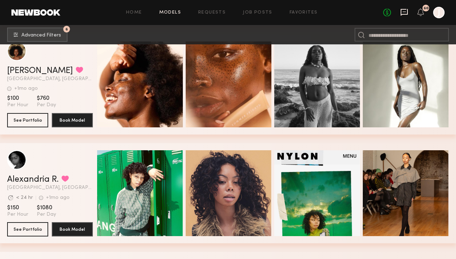
click at [404, 9] on icon at bounding box center [404, 12] width 7 height 7
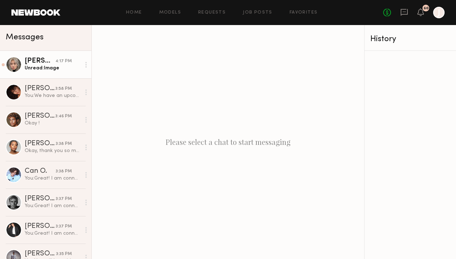
click at [65, 71] on div "Unread: Image" at bounding box center [53, 68] width 56 height 7
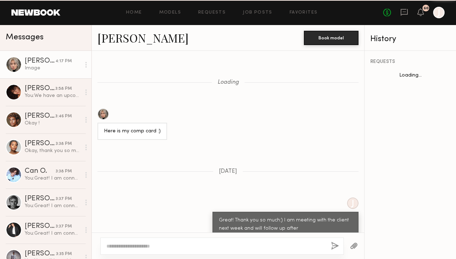
scroll to position [816, 0]
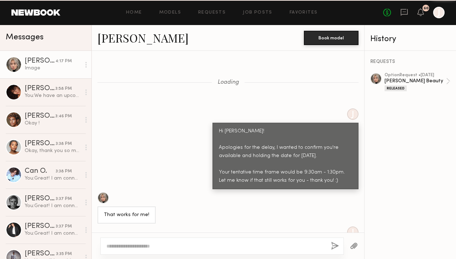
scroll to position [804, 0]
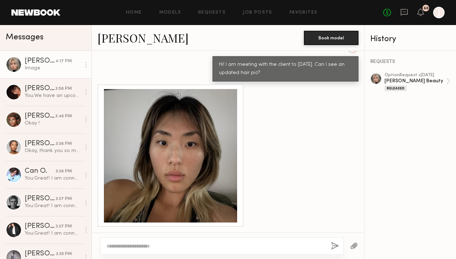
click at [197, 247] on textarea at bounding box center [215, 245] width 219 height 7
click at [185, 247] on textarea at bounding box center [215, 245] width 219 height 7
